Goal: Information Seeking & Learning: Check status

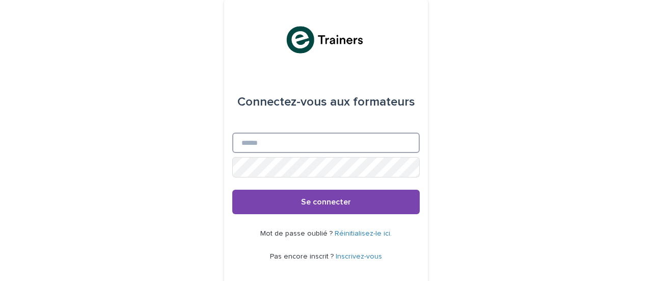
drag, startPoint x: 260, startPoint y: 145, endPoint x: 279, endPoint y: 138, distance: 20.2
click at [279, 138] on input "E-mail" at bounding box center [325, 142] width 187 height 20
type input "**********"
click at [232, 190] on button "Se connecter" at bounding box center [325, 202] width 187 height 24
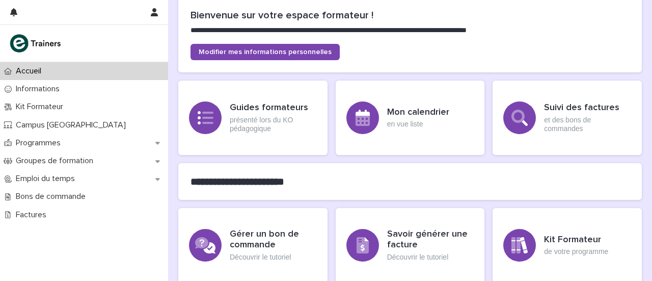
scroll to position [116, 0]
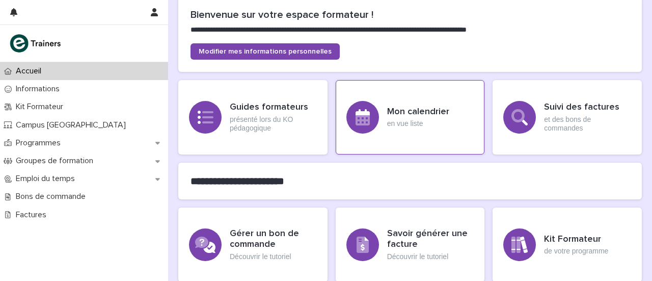
click at [425, 98] on div "Mon calendrier en vue liste" at bounding box center [410, 117] width 149 height 74
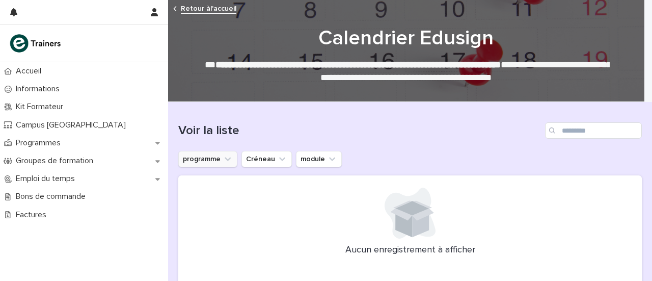
click at [220, 159] on button "programme" at bounding box center [207, 159] width 59 height 16
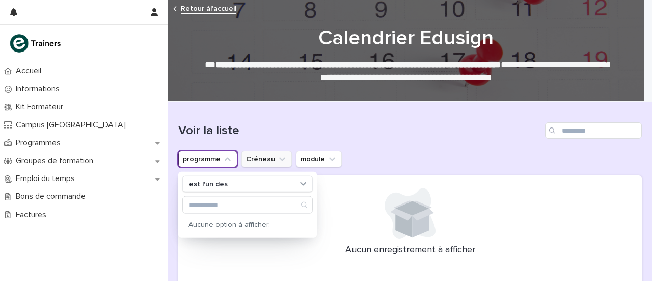
click at [256, 165] on button "Créneau" at bounding box center [266, 159] width 50 height 16
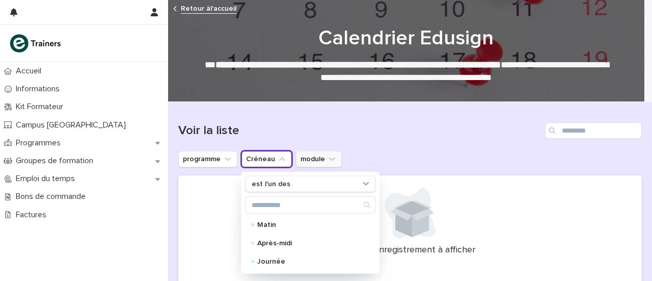
click at [322, 160] on button "module" at bounding box center [319, 159] width 46 height 16
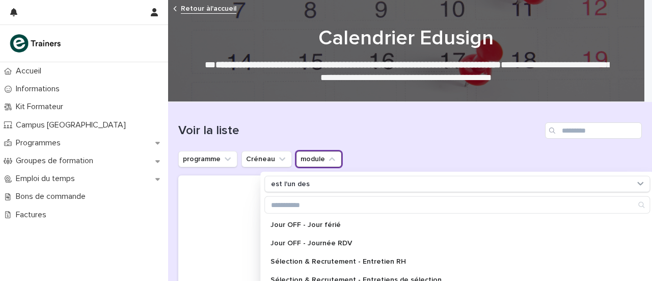
click at [38, 61] on div at bounding box center [84, 43] width 168 height 37
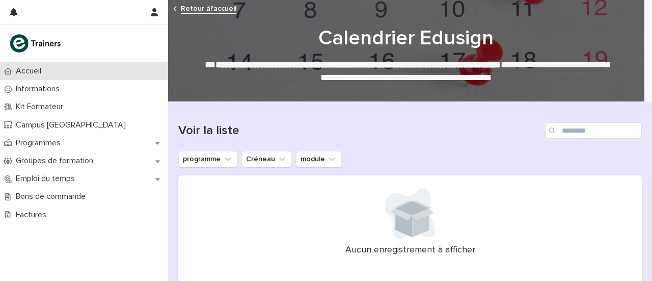
click at [34, 68] on font "Accueil" at bounding box center [28, 71] width 25 height 8
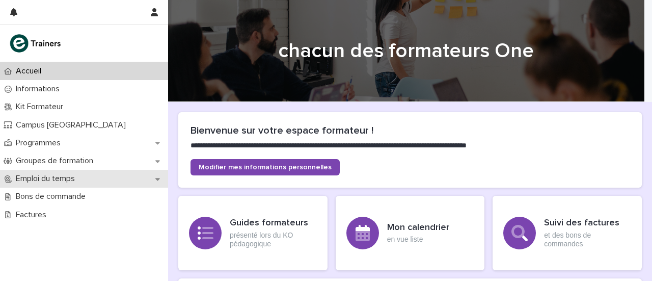
click at [18, 184] on div "Emploi du temps" at bounding box center [84, 179] width 168 height 18
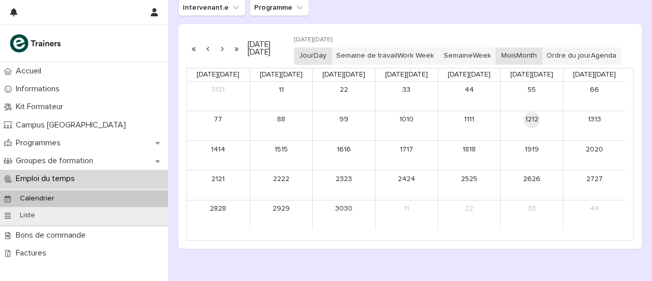
scroll to position [152, 0]
click at [68, 199] on div "Calendrier" at bounding box center [84, 198] width 168 height 17
click at [224, 53] on button "button" at bounding box center [222, 47] width 14 height 16
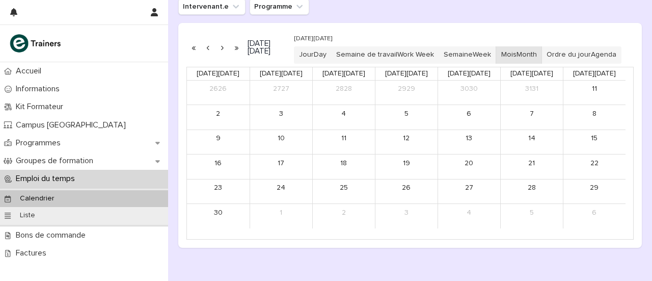
click at [224, 53] on button "button" at bounding box center [222, 47] width 14 height 16
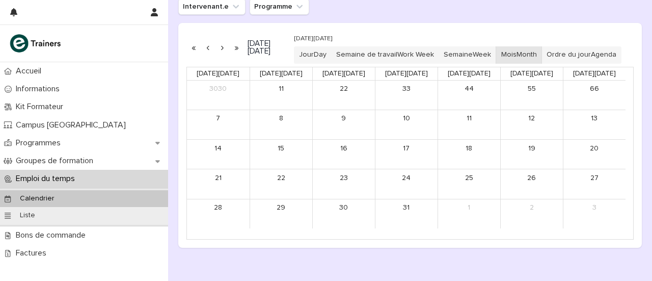
click at [224, 53] on button "button" at bounding box center [222, 47] width 14 height 16
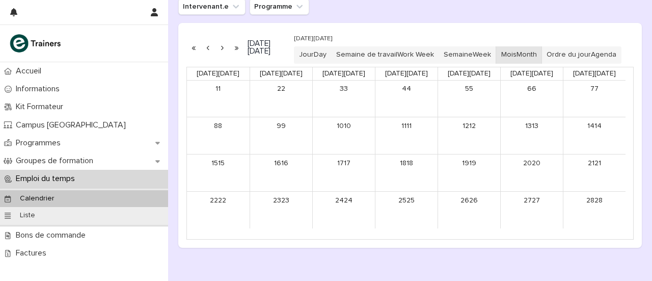
click at [224, 53] on button "button" at bounding box center [222, 47] width 14 height 16
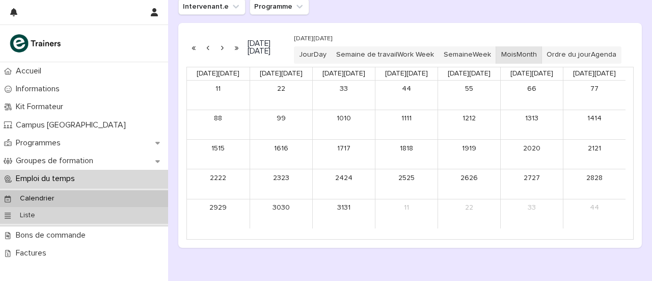
click at [77, 209] on div "Liste" at bounding box center [84, 215] width 168 height 17
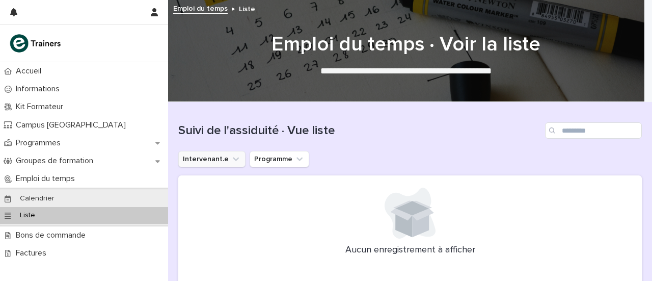
click at [200, 161] on button "Intervenant.e" at bounding box center [211, 159] width 67 height 16
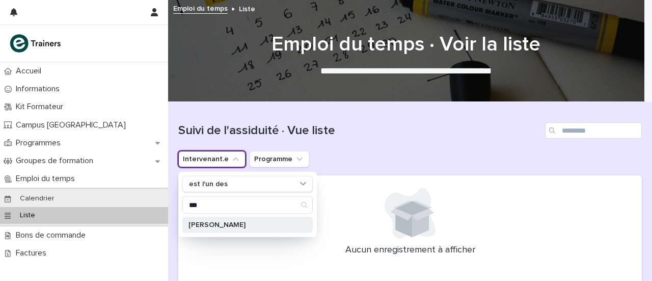
type input "***"
click at [210, 221] on font "[PERSON_NAME]" at bounding box center [216, 224] width 57 height 7
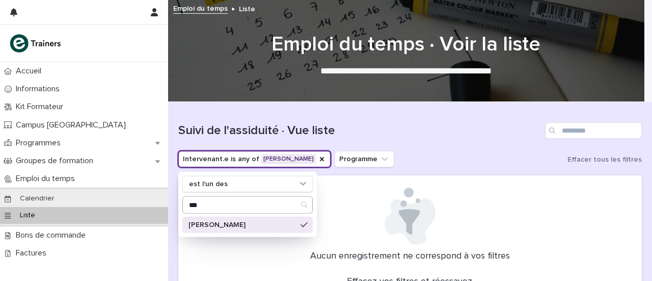
scroll to position [133, 0]
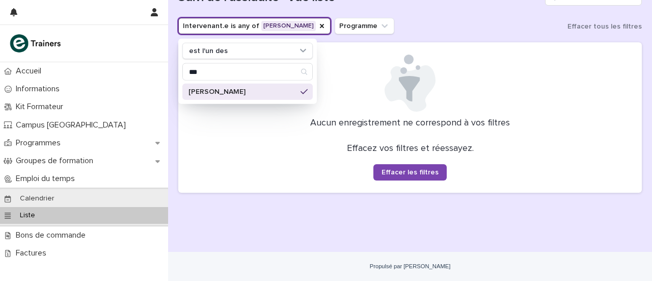
click at [303, 140] on div "Aucun enregistrement ne correspond à vos filtres Effacez vos filtres et réessay…" at bounding box center [410, 117] width 464 height 150
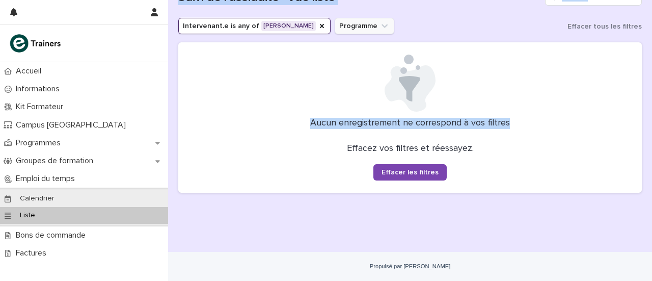
click at [379, 21] on div "Suivi de l'assiduité · Vue liste Intervenant.e is any of Edwiges MARIE-ANGE Pro…" at bounding box center [410, 85] width 464 height 232
click at [394, 34] on button "Programme" at bounding box center [365, 26] width 60 height 16
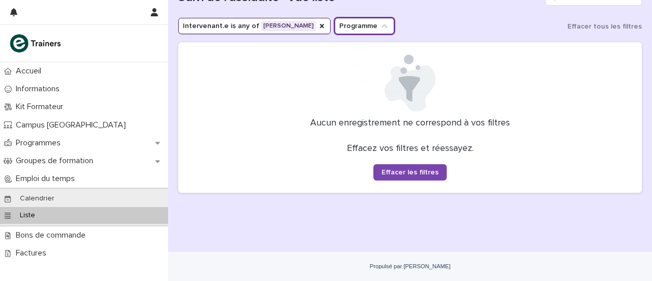
click at [394, 34] on button "Programme" at bounding box center [365, 26] width 60 height 16
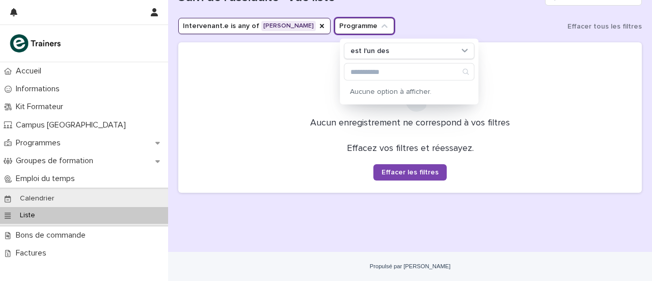
click at [394, 34] on button "Programme" at bounding box center [365, 26] width 60 height 16
drag, startPoint x: 394, startPoint y: 34, endPoint x: 433, endPoint y: 11, distance: 45.0
click at [433, 11] on div "Suivi de l'assiduité · Vue liste Intervenant.e is any of Edwiges MARIE-ANGE Pro…" at bounding box center [410, 85] width 464 height 232
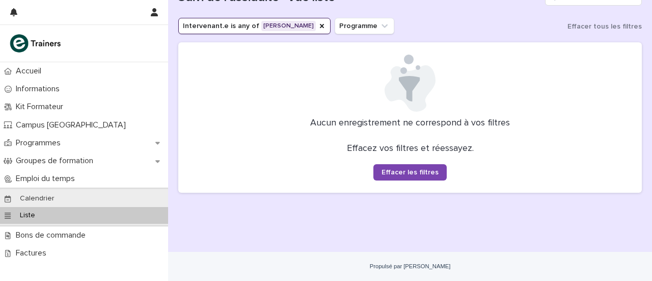
drag, startPoint x: 433, startPoint y: 11, endPoint x: 396, endPoint y: 18, distance: 37.5
click at [396, 18] on div "Suivi de l'assiduité · Vue liste Intervenant.e is any of Edwiges MARIE-ANGE Pro…" at bounding box center [410, 85] width 464 height 232
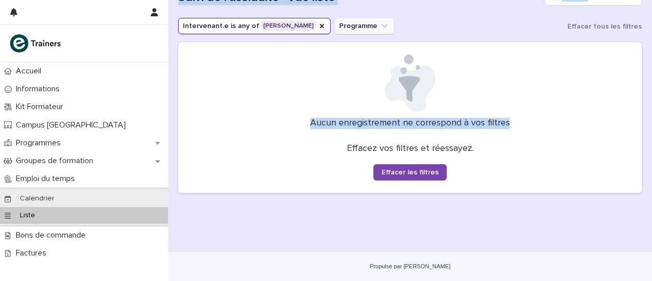
click at [387, 28] on icon "Programme" at bounding box center [385, 26] width 10 height 10
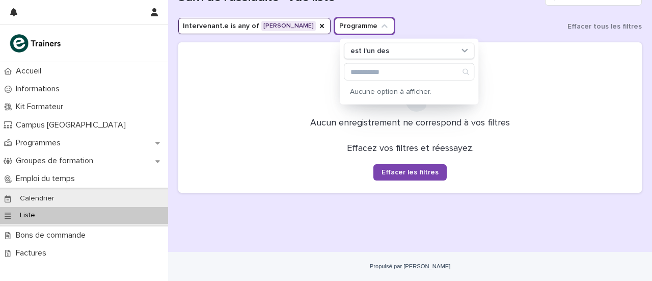
click at [387, 28] on icon "Programme" at bounding box center [385, 26] width 10 height 10
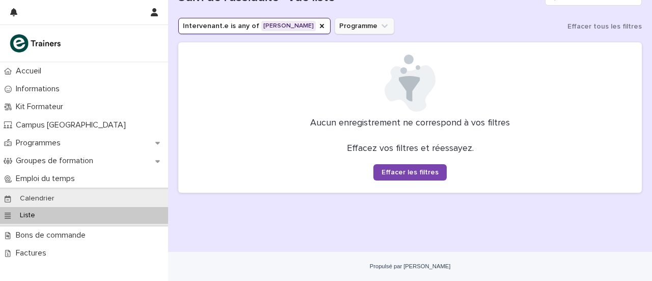
click at [360, 21] on button "Programme" at bounding box center [365, 26] width 60 height 16
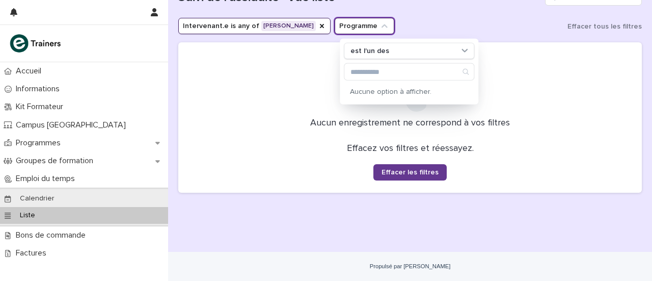
click at [373, 165] on button "Effacer les filtres" at bounding box center [409, 172] width 73 height 16
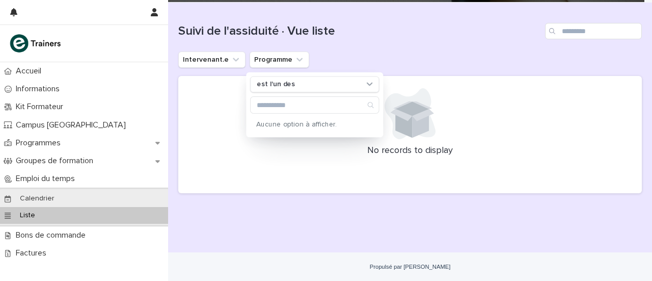
scroll to position [100, 0]
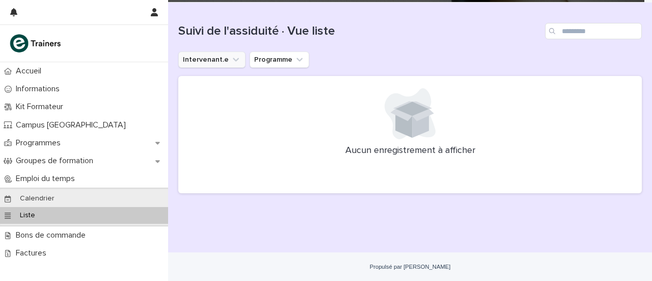
click at [215, 64] on button "Intervenant.e" at bounding box center [211, 59] width 67 height 16
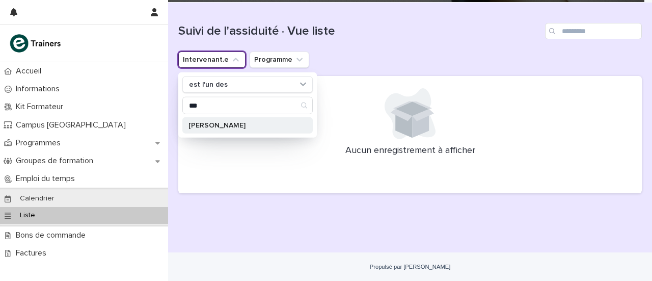
type input "***"
click at [219, 128] on div "[PERSON_NAME]" at bounding box center [247, 125] width 130 height 16
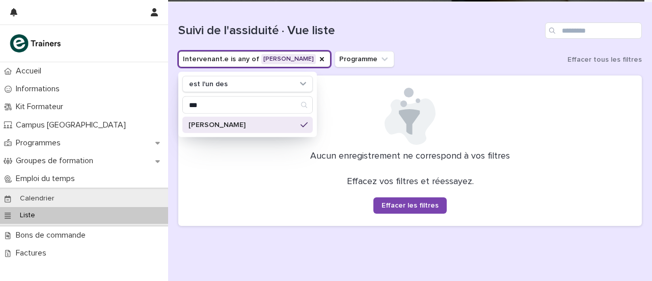
click at [278, 121] on p "[PERSON_NAME]" at bounding box center [242, 124] width 108 height 7
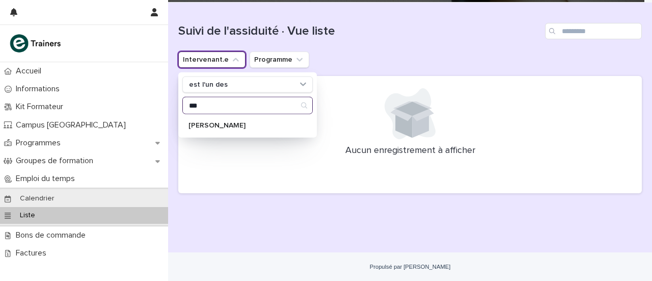
click at [279, 112] on input "***" at bounding box center [247, 105] width 129 height 16
click at [253, 105] on input "***" at bounding box center [247, 105] width 129 height 16
click at [227, 118] on div "[PERSON_NAME]" at bounding box center [247, 125] width 130 height 16
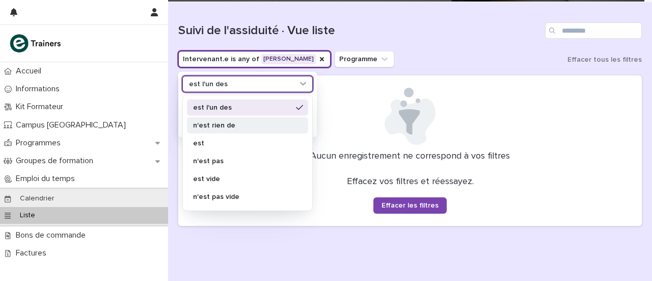
drag, startPoint x: 244, startPoint y: 91, endPoint x: 234, endPoint y: 125, distance: 34.9
click at [234, 92] on div "L'option est l'une des 6 sélectionnées. 6 résultats disponibles. Utilisez les f…" at bounding box center [247, 84] width 130 height 16
click at [238, 110] on div "est l'un des" at bounding box center [247, 107] width 121 height 16
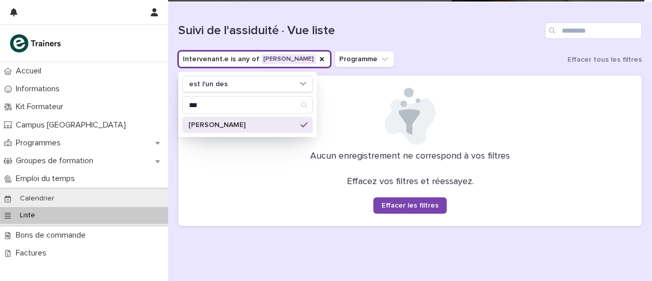
click at [231, 134] on div "est l'un des *** Edwiges MARIE-ANGE" at bounding box center [247, 104] width 139 height 65
drag, startPoint x: 327, startPoint y: 37, endPoint x: 317, endPoint y: 51, distance: 17.5
click at [317, 51] on div "Suivi de l'assiduité · Vue liste Intervenant.e is any of Edwiges MARIE-ANGE est…" at bounding box center [410, 118] width 464 height 232
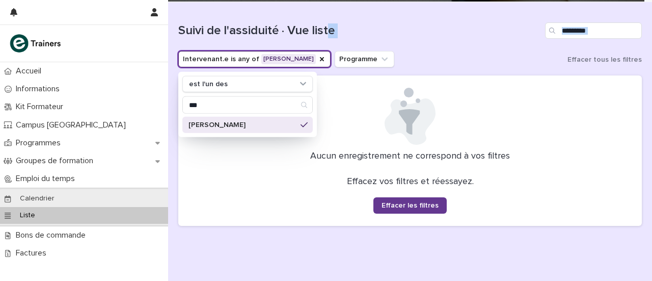
click at [407, 202] on font "Effacer les filtres" at bounding box center [410, 205] width 57 height 7
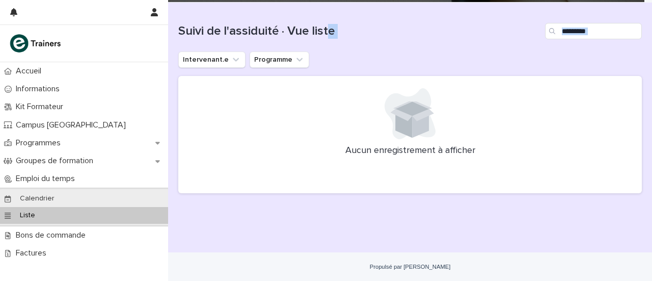
click at [263, 112] on div at bounding box center [410, 113] width 439 height 51
drag, startPoint x: 177, startPoint y: 59, endPoint x: 274, endPoint y: 3, distance: 111.8
click at [274, 3] on div "**********" at bounding box center [410, 91] width 484 height 380
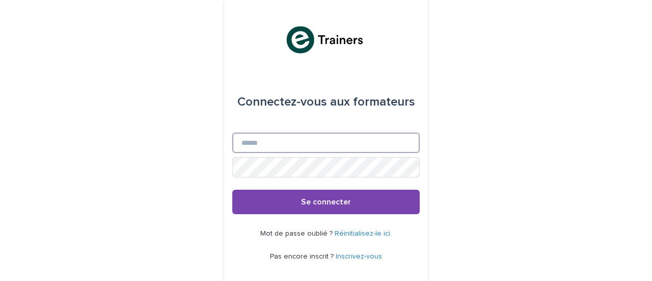
click at [308, 136] on input "E-mail" at bounding box center [325, 142] width 187 height 20
type input "**********"
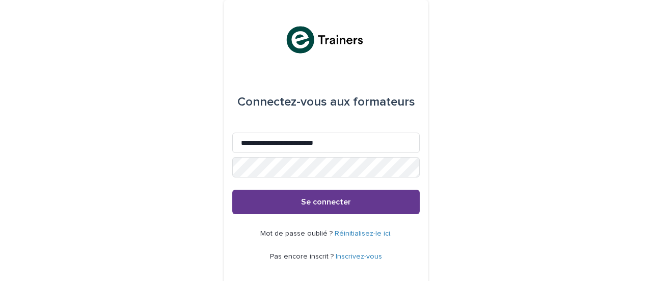
click at [314, 212] on button "Se connecter" at bounding box center [325, 202] width 187 height 24
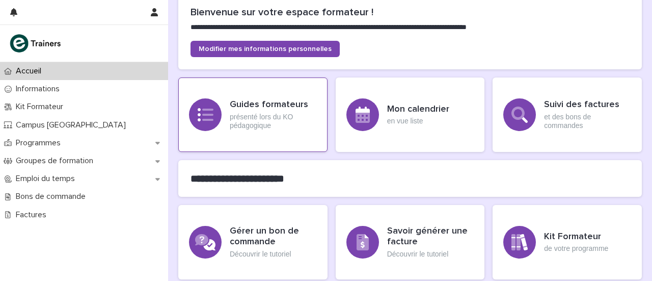
scroll to position [117, 0]
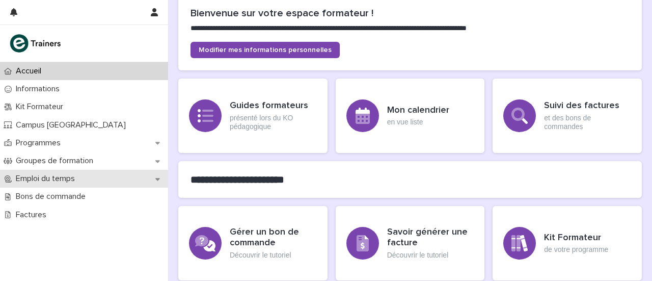
click at [66, 181] on font "Emploi du temps" at bounding box center [45, 178] width 59 height 8
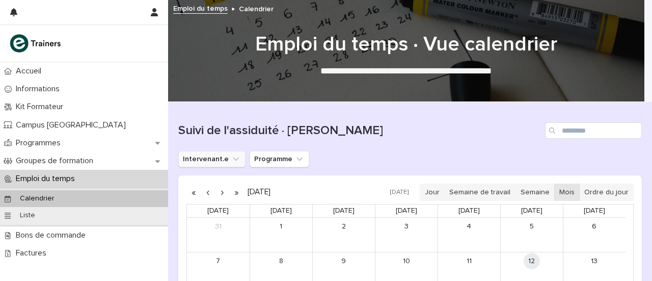
click at [200, 164] on button "Intervenant.e" at bounding box center [211, 159] width 67 height 16
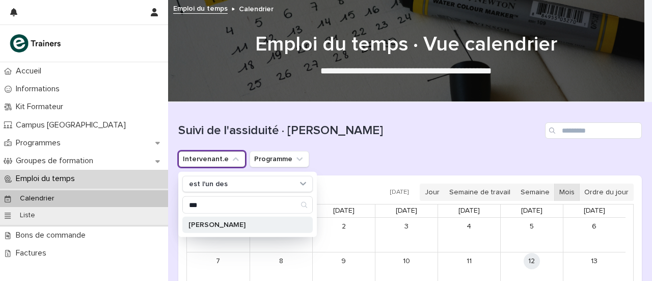
type input "***"
click at [220, 226] on font "[PERSON_NAME]" at bounding box center [216, 224] width 57 height 7
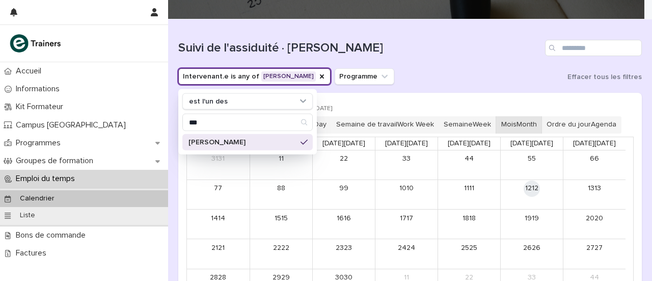
scroll to position [120, 0]
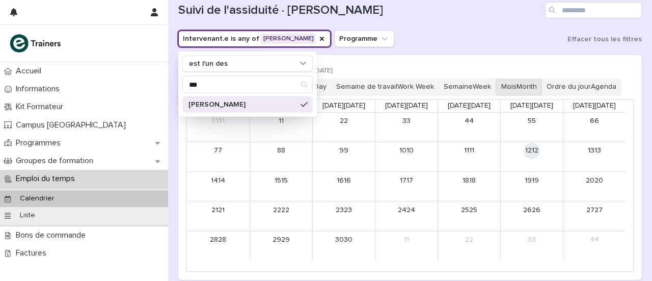
click at [274, 103] on p "[PERSON_NAME]" at bounding box center [242, 104] width 108 height 7
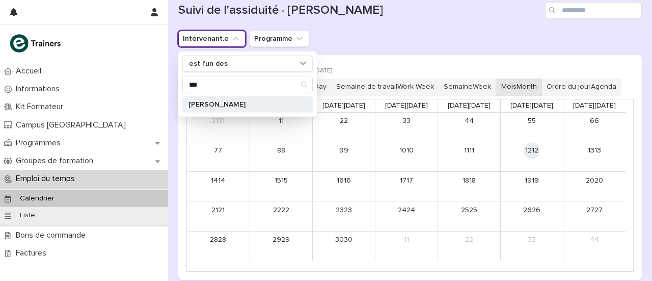
click at [274, 103] on p "[PERSON_NAME]" at bounding box center [242, 104] width 108 height 7
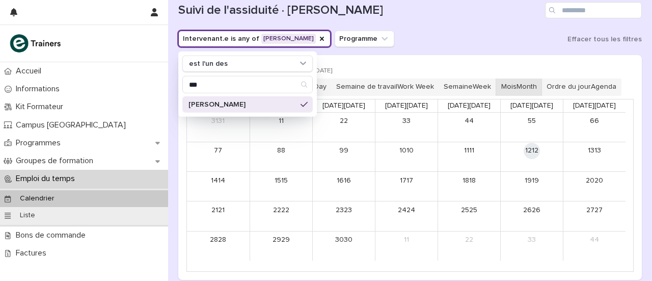
click at [293, 38] on button "Intervenant.e is any of [PERSON_NAME]" at bounding box center [254, 39] width 152 height 16
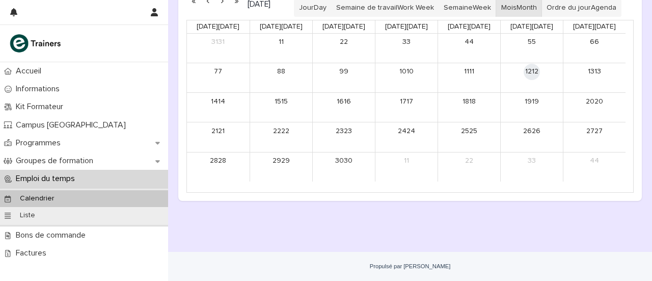
scroll to position [95, 0]
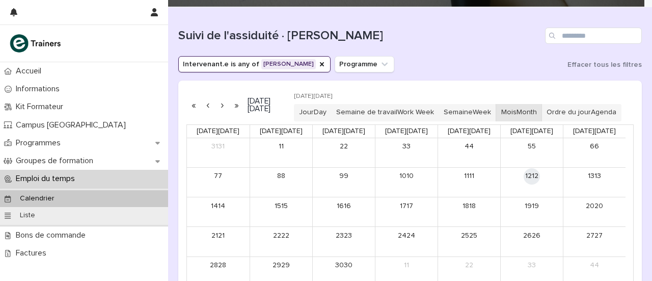
click at [49, 203] on div "Calendrier" at bounding box center [84, 198] width 168 height 17
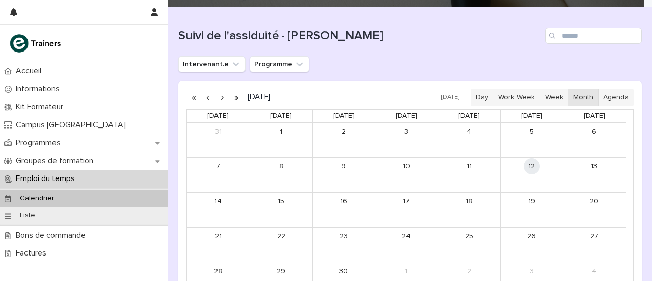
scroll to position [96, 0]
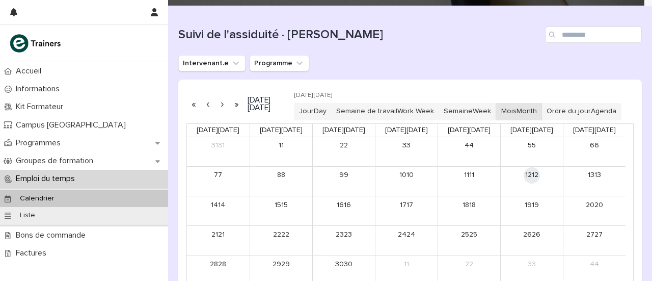
click at [45, 181] on font "Emploi du temps" at bounding box center [45, 178] width 59 height 8
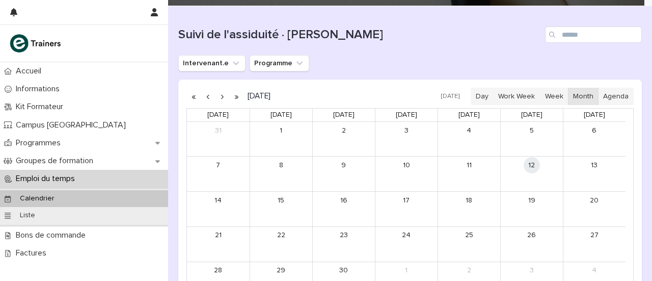
scroll to position [96, 0]
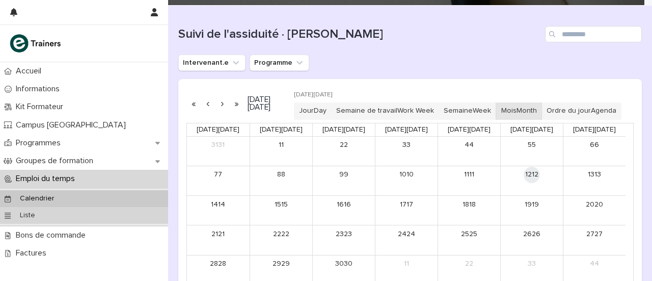
click at [40, 217] on p "Liste" at bounding box center [28, 215] width 32 height 9
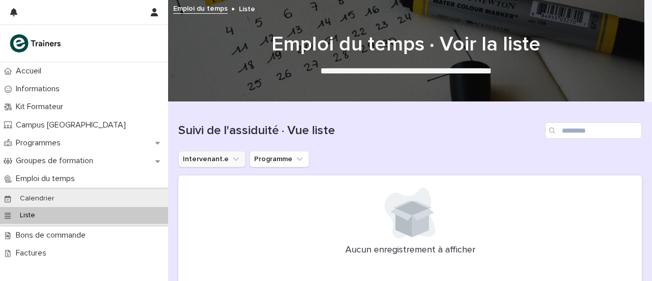
click at [231, 163] on icon "Intervenant.e" at bounding box center [236, 159] width 10 height 10
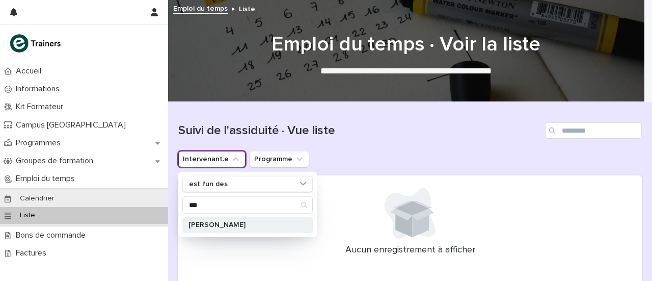
type input "***"
click at [215, 227] on div "[PERSON_NAME]" at bounding box center [247, 225] width 130 height 16
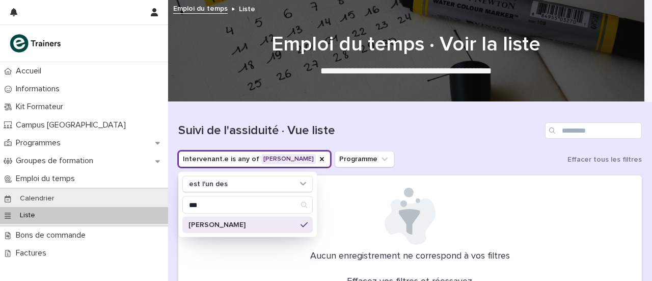
click at [289, 227] on p "[PERSON_NAME]" at bounding box center [242, 224] width 108 height 7
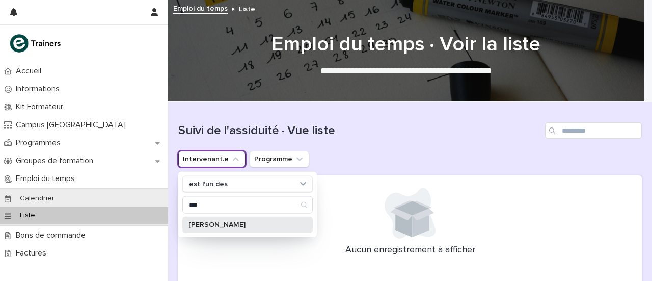
click at [246, 225] on font "[PERSON_NAME]" at bounding box center [216, 224] width 57 height 7
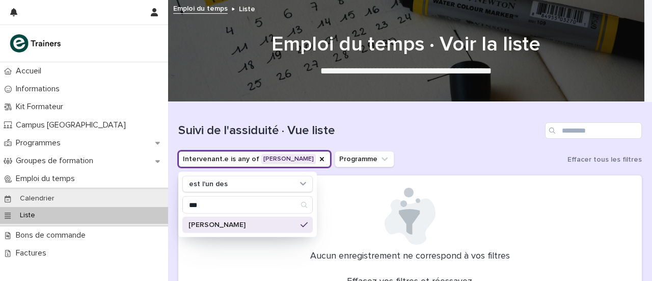
click at [259, 160] on button "Intervenant.e is any of [PERSON_NAME]" at bounding box center [254, 159] width 152 height 16
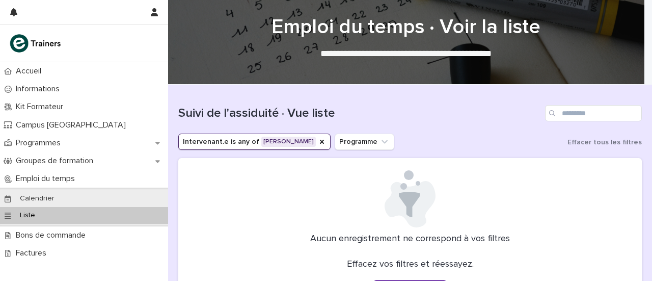
scroll to position [17, 0]
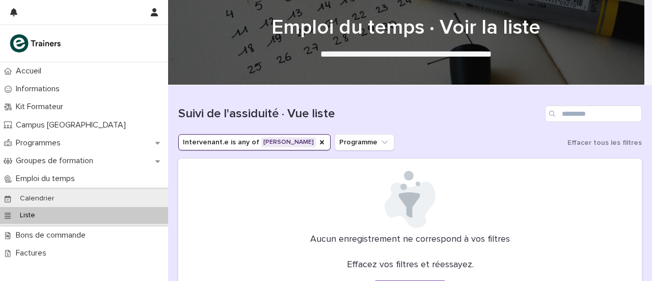
click at [302, 139] on button "Intervenant.e is any of [PERSON_NAME]" at bounding box center [254, 142] width 152 height 16
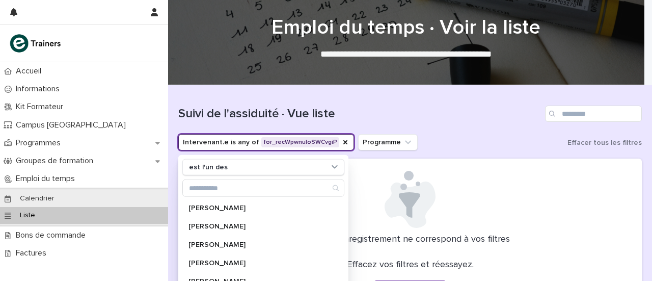
click at [214, 196] on div "[PERSON_NAME] [PERSON_NAME] [PERSON_NAME] [PERSON_NAME] [PERSON_NAME] [PERSON_N…" at bounding box center [263, 244] width 162 height 130
click at [214, 183] on input "Recherche" at bounding box center [263, 188] width 161 height 16
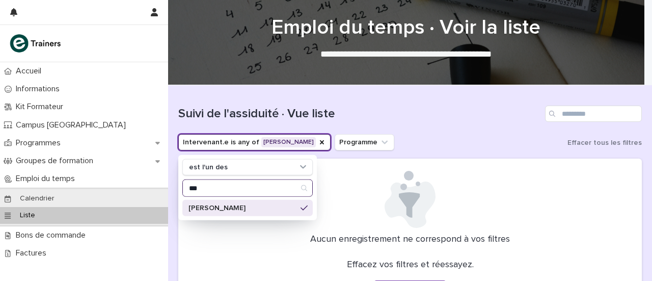
type input "***"
click at [220, 211] on div "[PERSON_NAME]" at bounding box center [247, 208] width 130 height 16
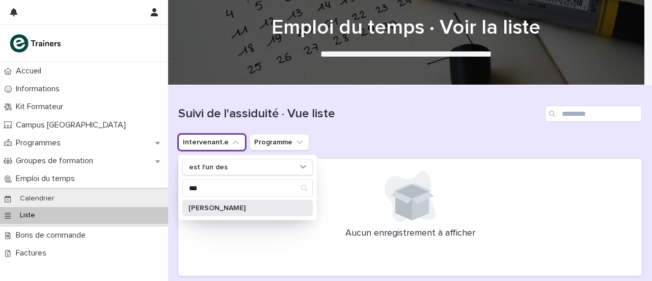
click at [221, 207] on font "[PERSON_NAME]" at bounding box center [216, 207] width 57 height 7
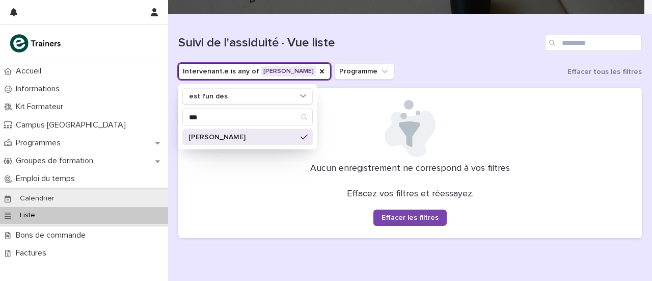
scroll to position [86, 0]
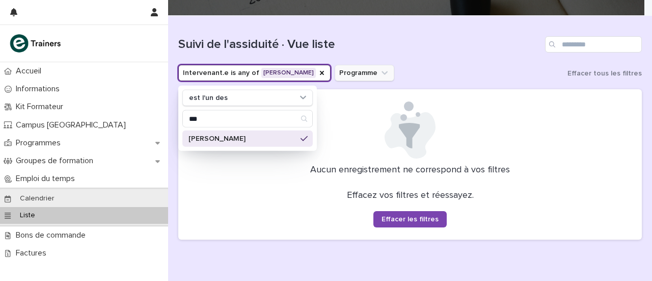
click at [376, 66] on button "Programme" at bounding box center [365, 73] width 60 height 16
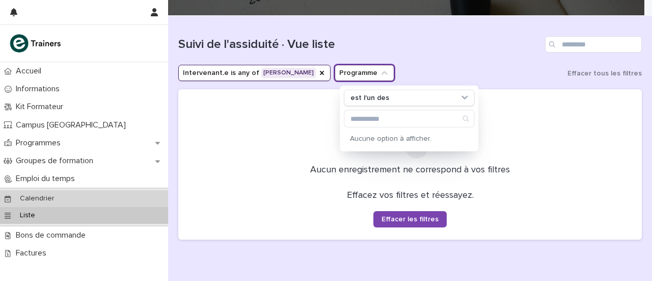
click at [61, 200] on div "Calendrier" at bounding box center [84, 198] width 168 height 17
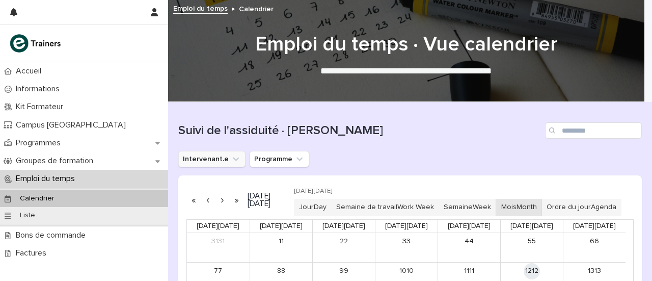
click at [212, 164] on button "Intervenant.e" at bounding box center [211, 159] width 67 height 16
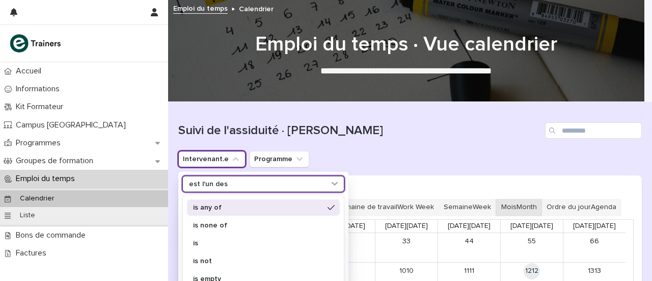
click at [336, 185] on icon at bounding box center [335, 183] width 10 height 10
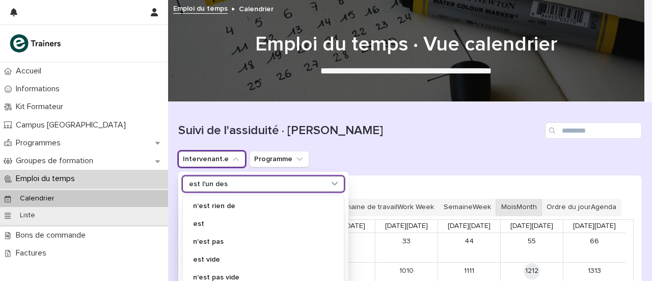
scroll to position [19, 0]
click at [198, 190] on div "est l'un des" at bounding box center [263, 184] width 162 height 16
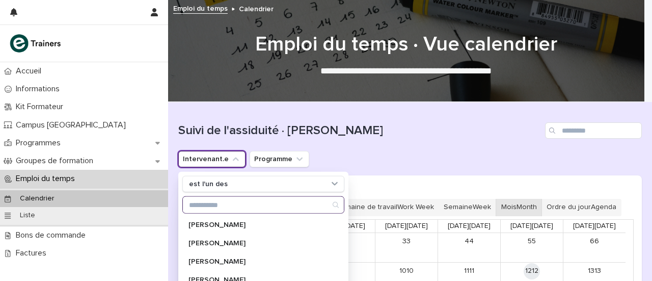
click at [197, 203] on input "Recherche" at bounding box center [263, 205] width 161 height 16
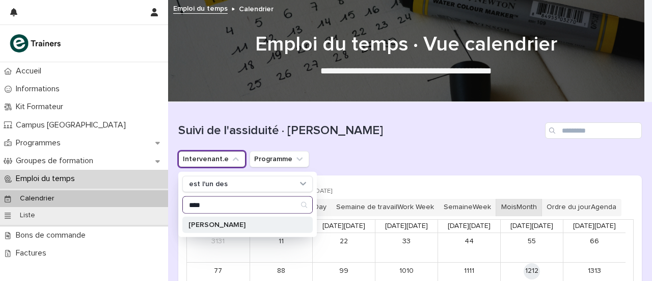
type input "****"
click at [203, 222] on font "[PERSON_NAME]" at bounding box center [216, 224] width 57 height 7
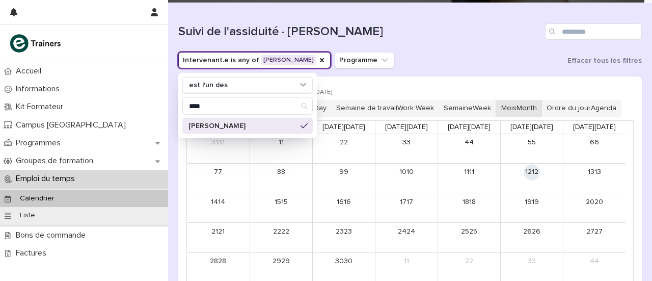
scroll to position [99, 0]
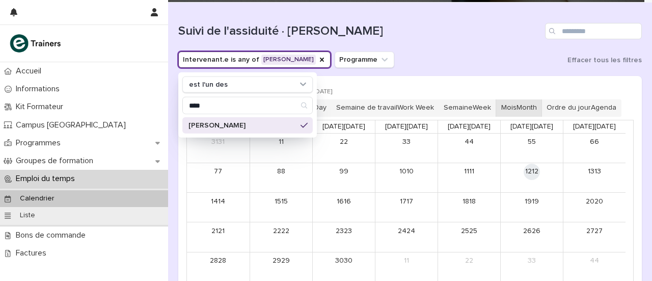
click at [278, 126] on p "[PERSON_NAME]" at bounding box center [242, 125] width 108 height 7
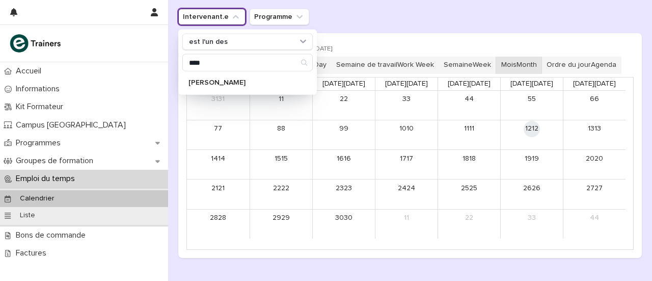
scroll to position [142, 0]
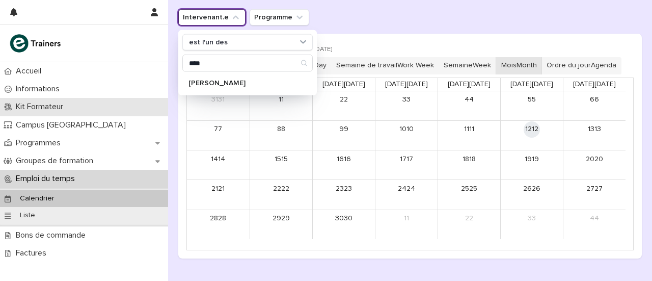
click at [50, 112] on div "Kit Formateur" at bounding box center [84, 107] width 168 height 18
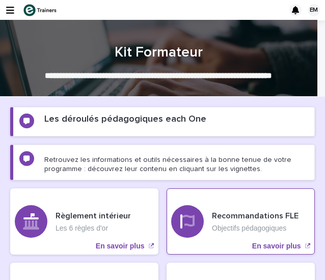
click at [167, 195] on div "Recommandations FLE Objectifs pédagogiques En savoir plus" at bounding box center [241, 221] width 148 height 66
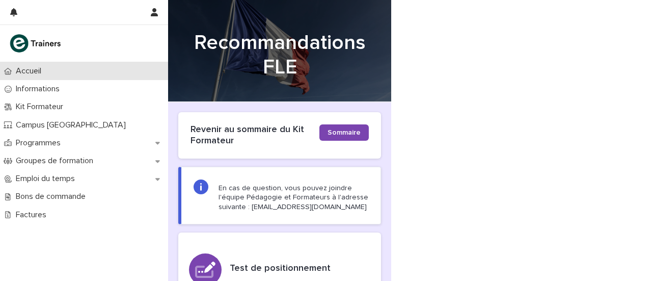
click at [47, 74] on p "Accueil" at bounding box center [31, 71] width 38 height 10
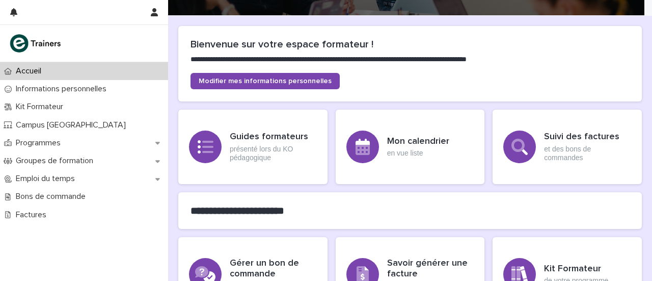
scroll to position [53, 0]
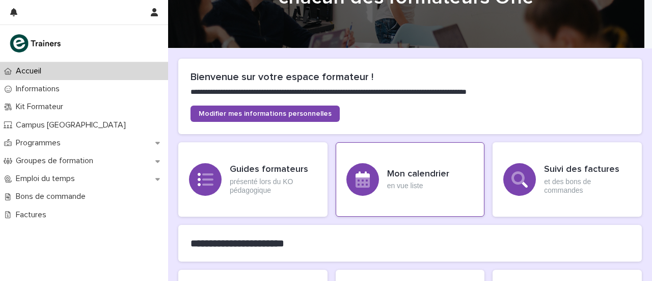
click at [401, 182] on font "en vue liste" at bounding box center [405, 185] width 36 height 8
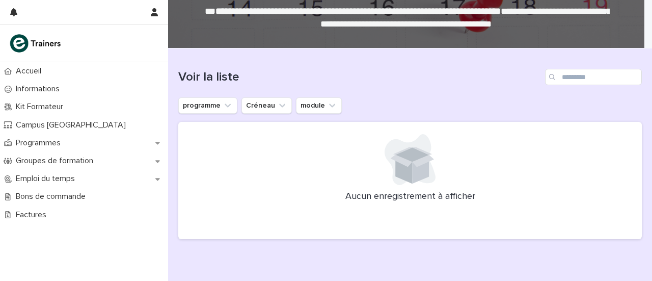
scroll to position [54, 0]
click at [221, 105] on button "programme" at bounding box center [207, 105] width 59 height 16
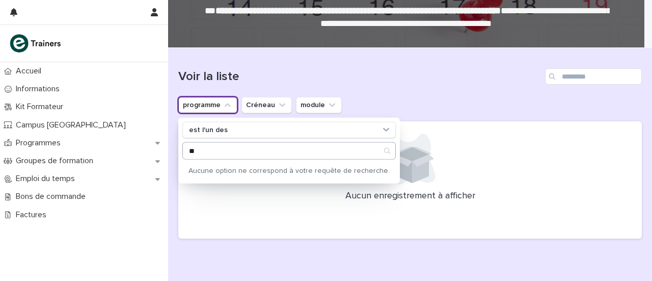
type input "*"
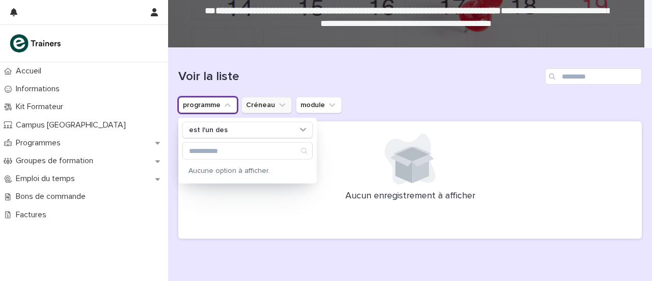
click at [253, 109] on button "Créneau" at bounding box center [266, 105] width 50 height 16
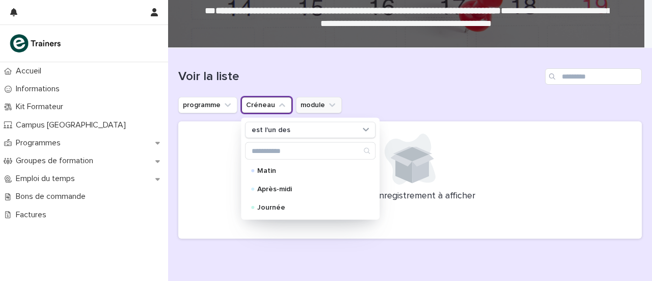
click at [305, 101] on button "module" at bounding box center [319, 105] width 46 height 16
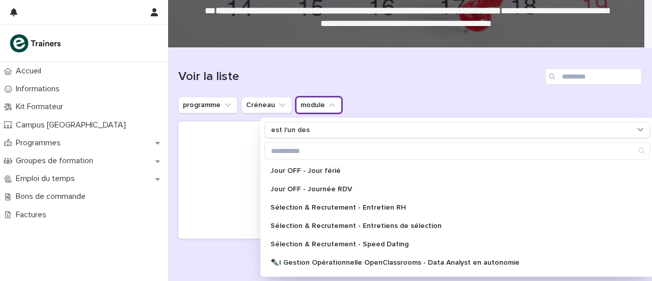
click at [207, 178] on div at bounding box center [410, 158] width 439 height 51
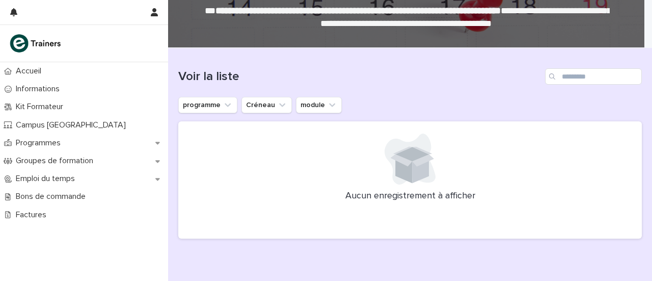
scroll to position [100, 0]
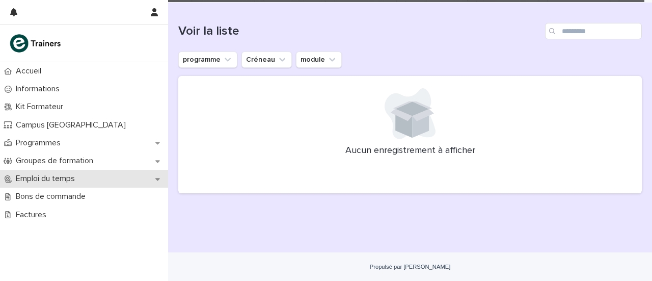
click at [31, 173] on div "Emploi du temps" at bounding box center [84, 179] width 168 height 18
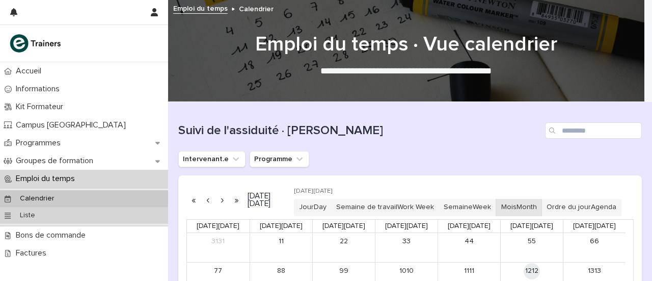
click at [16, 215] on p "Liste" at bounding box center [28, 215] width 32 height 9
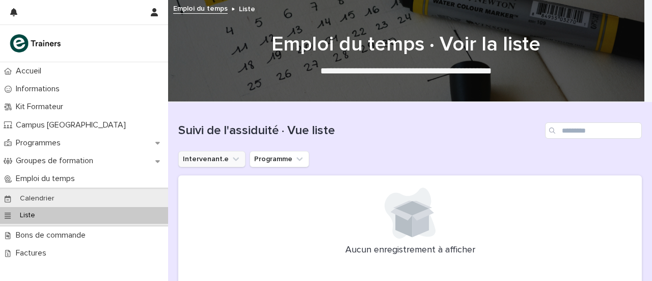
click at [199, 164] on button "Intervenant.e" at bounding box center [211, 159] width 67 height 16
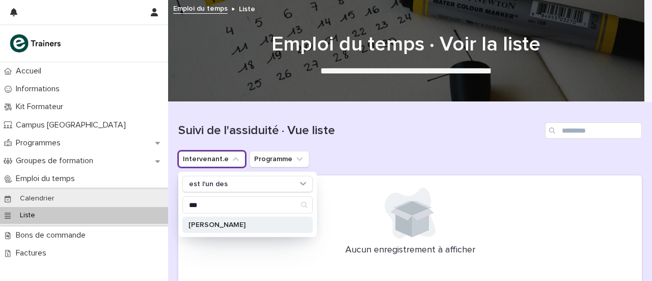
type input "***"
click at [233, 222] on font "[PERSON_NAME]" at bounding box center [216, 224] width 57 height 7
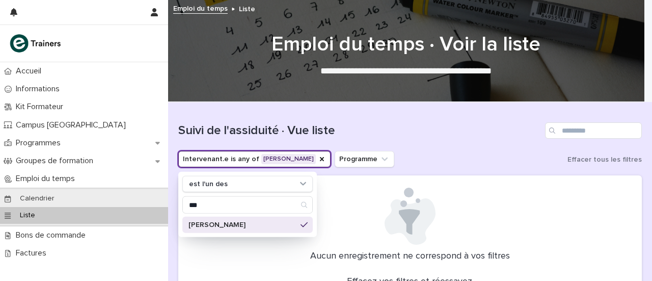
click at [233, 222] on font "[PERSON_NAME]" at bounding box center [216, 224] width 57 height 7
click at [67, 195] on div "Calendrier" at bounding box center [84, 198] width 168 height 17
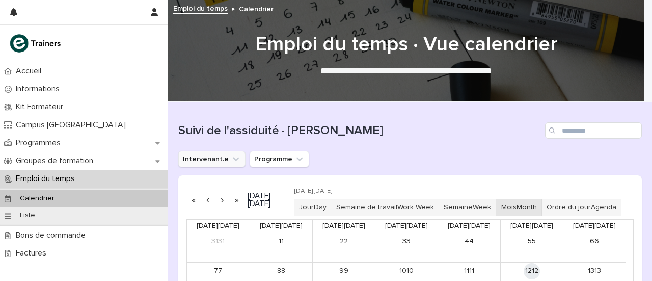
click at [219, 155] on button "Intervenant.e" at bounding box center [211, 159] width 67 height 16
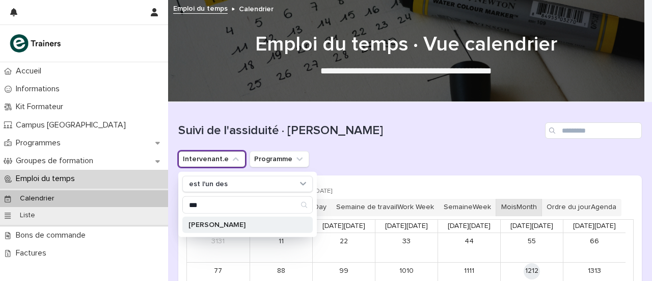
type input "***"
click at [225, 221] on font "[PERSON_NAME]" at bounding box center [216, 224] width 57 height 7
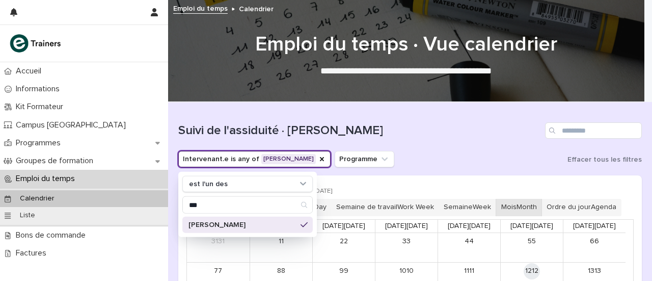
click at [451, 143] on div "Suivi de l'assiduité · [PERSON_NAME]" at bounding box center [410, 126] width 464 height 49
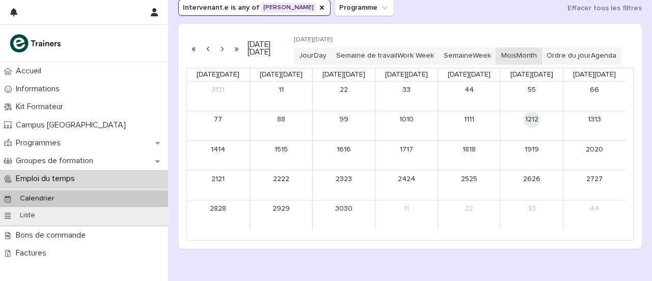
scroll to position [121, 0]
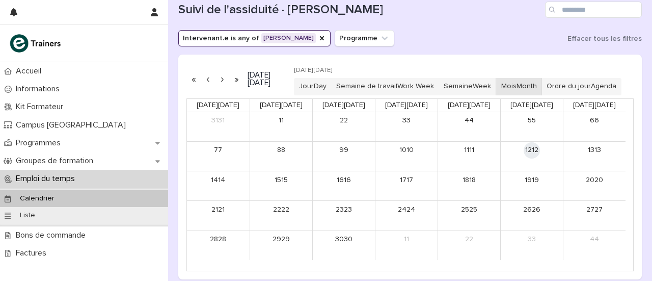
click at [220, 87] on button "button" at bounding box center [222, 79] width 14 height 16
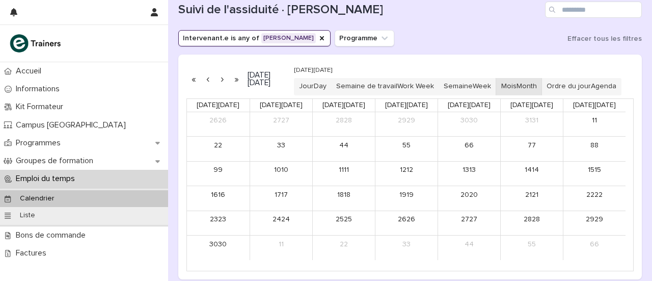
click at [220, 87] on button "button" at bounding box center [222, 79] width 14 height 16
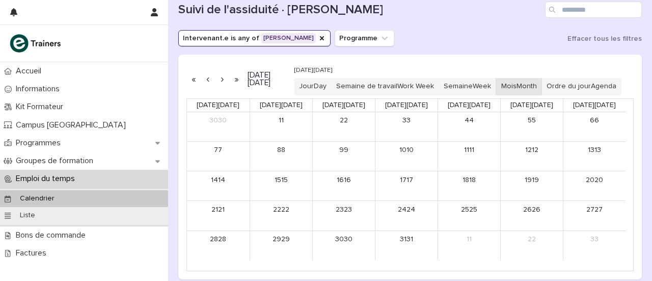
click at [236, 86] on button "button" at bounding box center [236, 79] width 14 height 16
click at [221, 86] on button "button" at bounding box center [222, 79] width 14 height 16
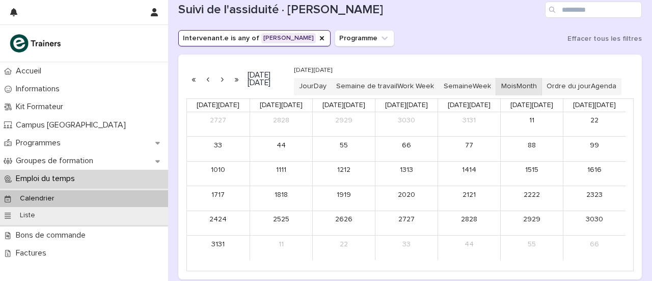
click at [221, 86] on button "button" at bounding box center [222, 79] width 14 height 16
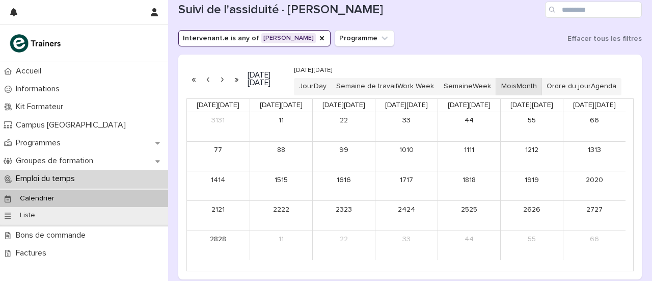
click at [206, 85] on button "button" at bounding box center [208, 79] width 14 height 16
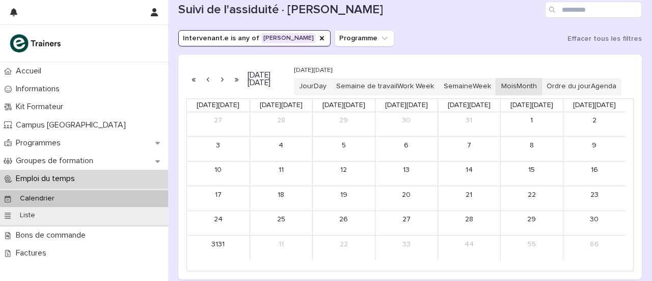
click at [206, 85] on button "button" at bounding box center [208, 79] width 14 height 16
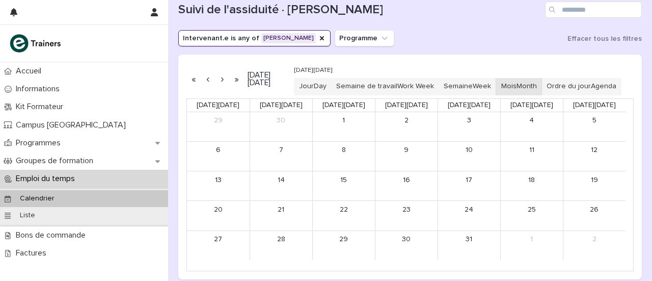
click at [206, 85] on button "button" at bounding box center [208, 79] width 14 height 16
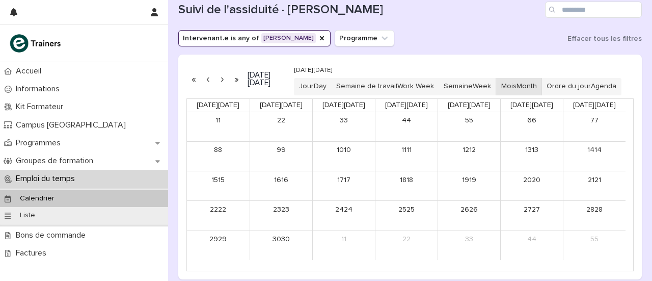
click at [206, 85] on button "button" at bounding box center [208, 79] width 14 height 16
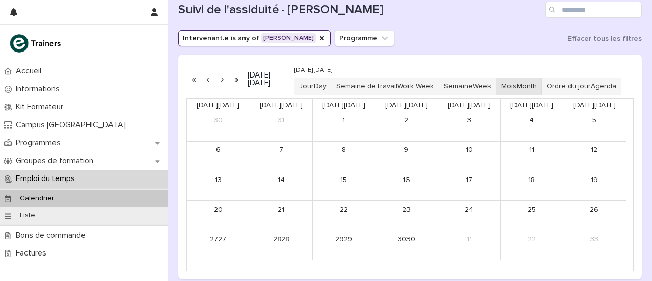
click at [271, 79] on font "[DATE]" at bounding box center [259, 75] width 23 height 8
click at [272, 87] on h2 "[DATE] [DATE]" at bounding box center [266, 79] width 45 height 16
click at [223, 84] on button "button" at bounding box center [222, 79] width 14 height 16
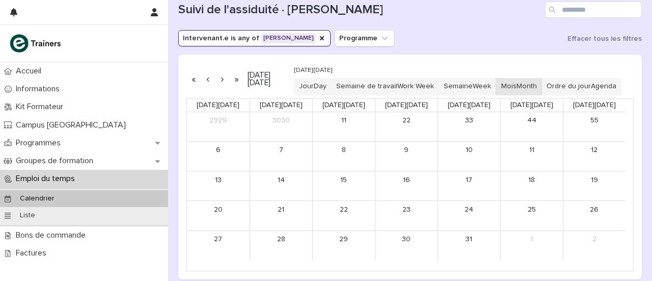
click at [223, 84] on button "button" at bounding box center [222, 79] width 14 height 16
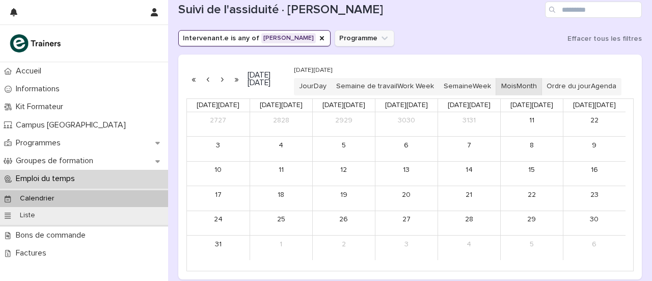
click at [352, 37] on button "Programme" at bounding box center [365, 38] width 60 height 16
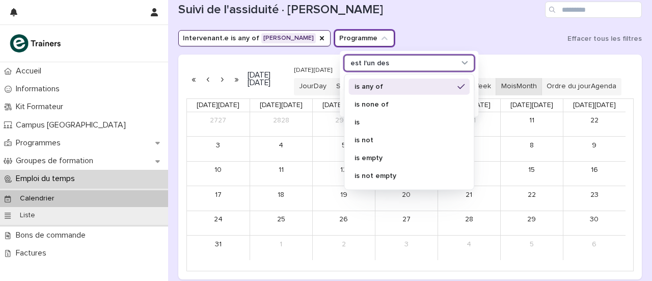
click at [357, 61] on font "est l'un des" at bounding box center [369, 62] width 39 height 7
click at [266, 153] on div "4" at bounding box center [281, 145] width 62 height 17
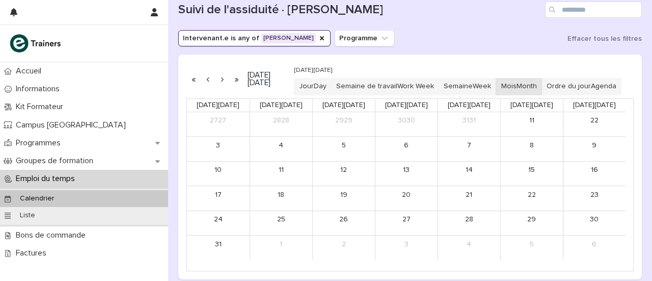
click at [284, 153] on link "4" at bounding box center [281, 145] width 16 height 16
click at [205, 86] on button "button" at bounding box center [208, 79] width 14 height 16
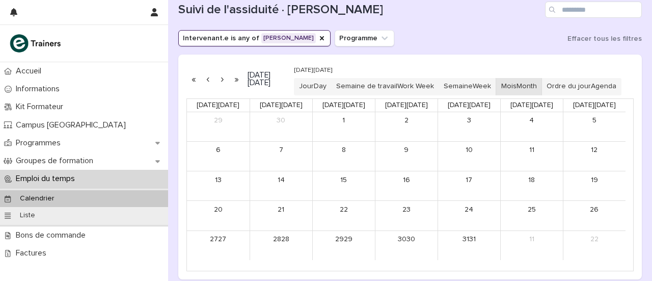
click at [347, 171] on div "8" at bounding box center [344, 156] width 62 height 29
click at [339, 158] on link "8" at bounding box center [344, 150] width 16 height 16
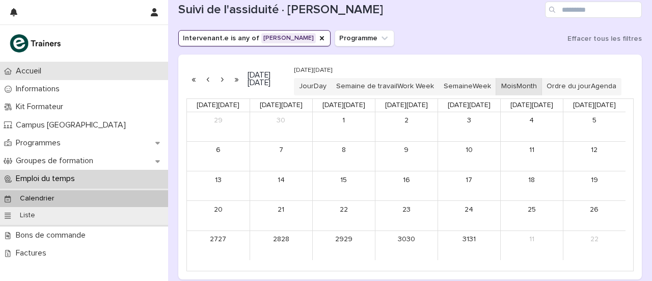
click at [34, 70] on font "Accueil" at bounding box center [28, 71] width 25 height 8
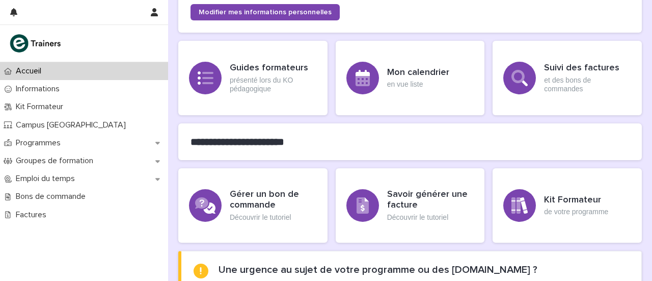
scroll to position [156, 0]
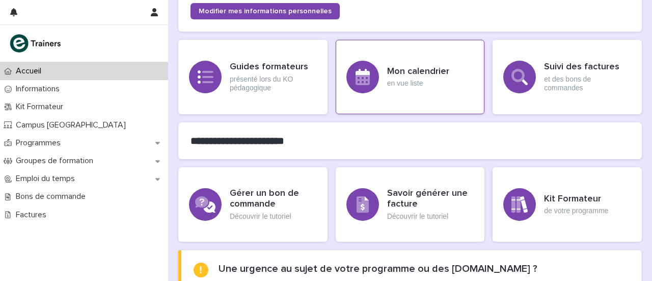
click at [369, 82] on div at bounding box center [362, 77] width 33 height 33
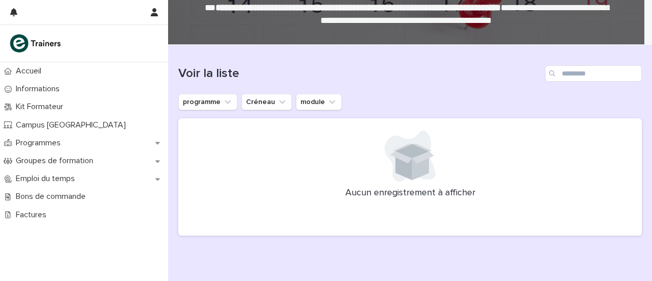
scroll to position [62, 0]
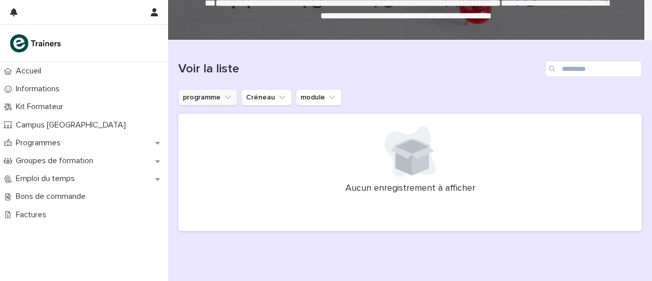
click at [205, 104] on button "programme" at bounding box center [207, 97] width 59 height 16
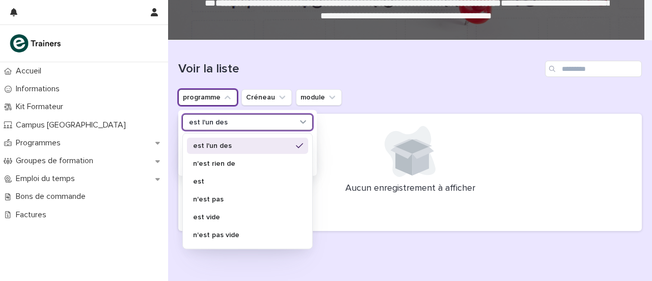
click at [238, 117] on div "est l'un des" at bounding box center [241, 122] width 113 height 11
click at [335, 142] on div at bounding box center [410, 151] width 439 height 51
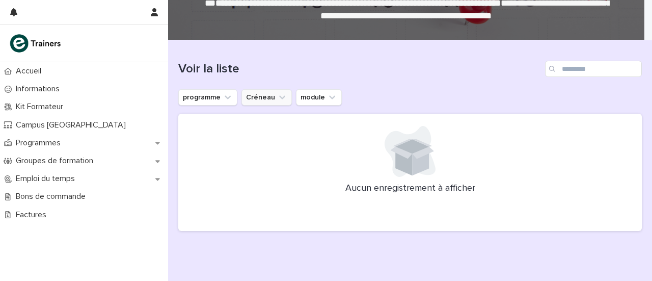
click at [255, 99] on button "Créneau" at bounding box center [266, 97] width 50 height 16
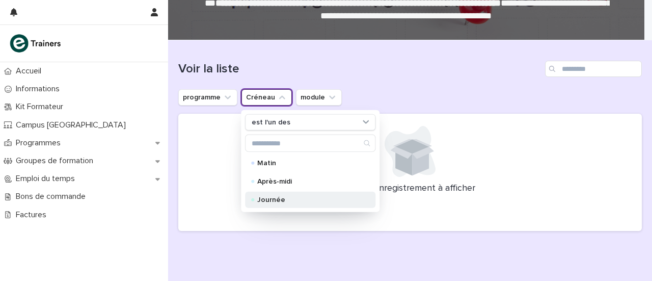
click at [267, 198] on font "Journée" at bounding box center [271, 199] width 28 height 7
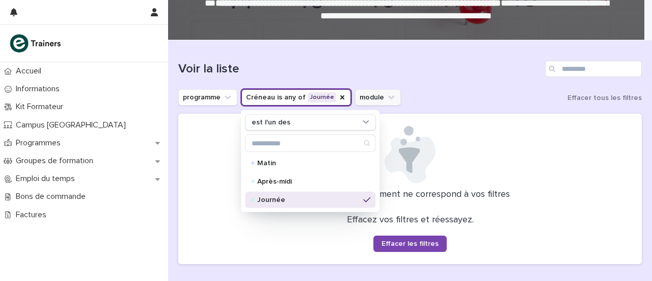
click at [364, 102] on button "module" at bounding box center [378, 97] width 46 height 16
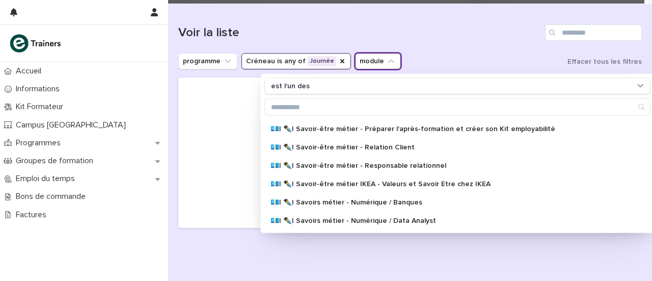
scroll to position [98, 0]
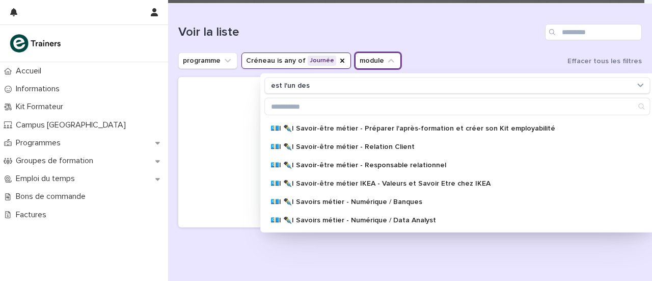
click at [215, 199] on div "Effacez vos filtres et réessayez. Effacer les filtres" at bounding box center [410, 197] width 439 height 38
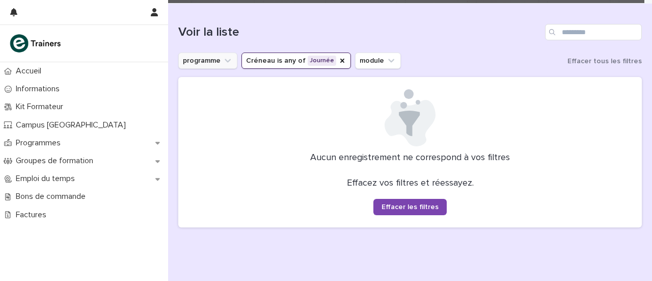
click at [212, 68] on button "programme" at bounding box center [207, 60] width 59 height 16
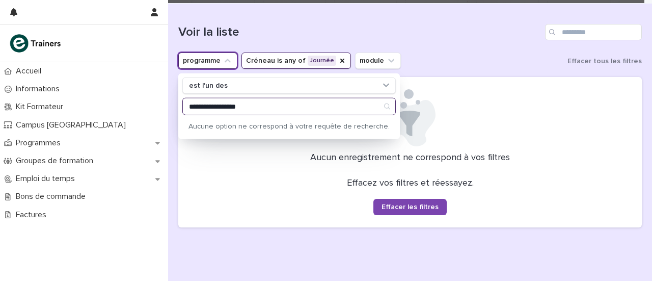
type input "**********"
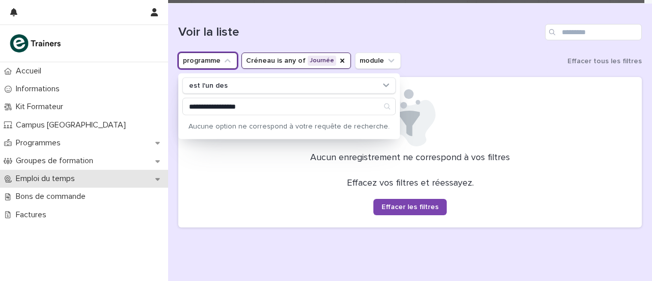
click at [27, 178] on font "Emploi du temps" at bounding box center [45, 178] width 59 height 8
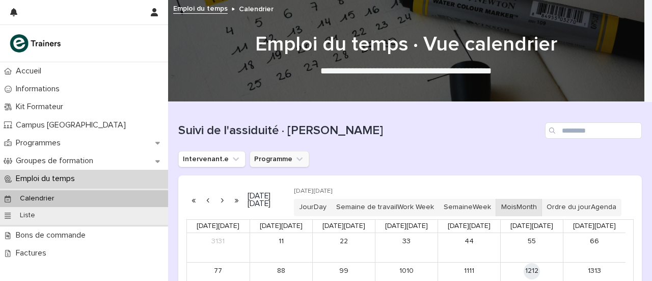
click at [262, 156] on button "Programme" at bounding box center [280, 159] width 60 height 16
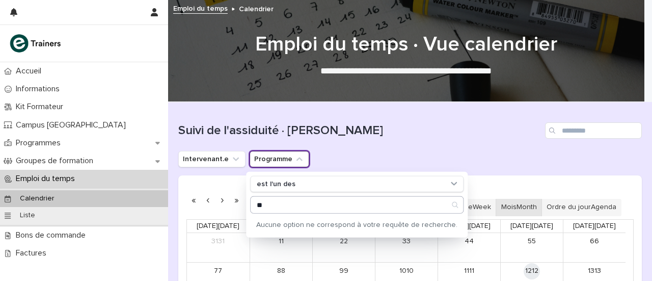
type input "*"
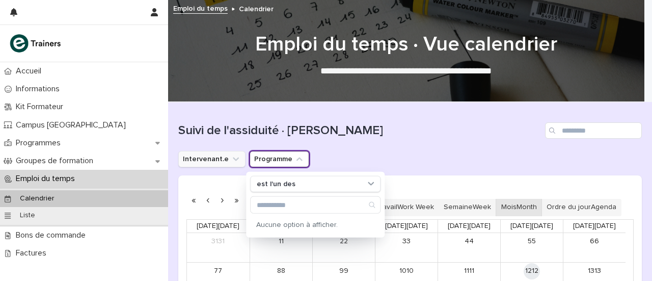
click at [224, 159] on button "Intervenant.e" at bounding box center [211, 159] width 67 height 16
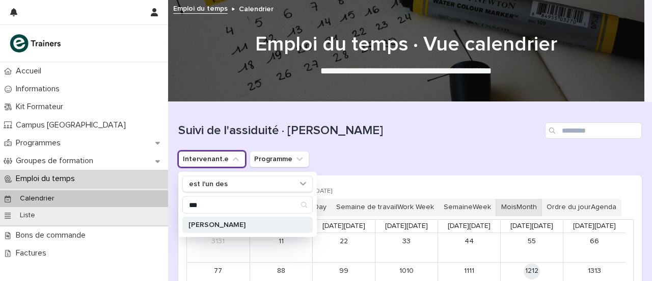
type input "***"
click at [238, 221] on font "[PERSON_NAME]" at bounding box center [216, 224] width 57 height 7
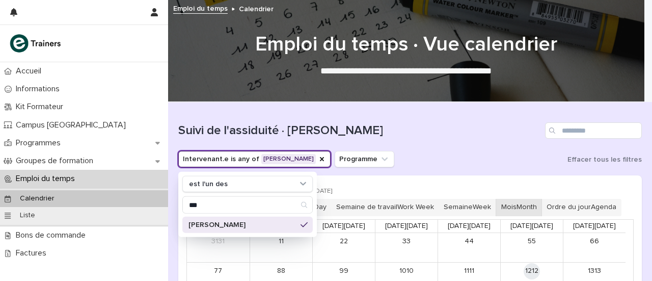
click at [426, 165] on div "Intervenant.e is any of [PERSON_NAME] est l'un des *** [PERSON_NAME] Programme …" at bounding box center [410, 159] width 464 height 16
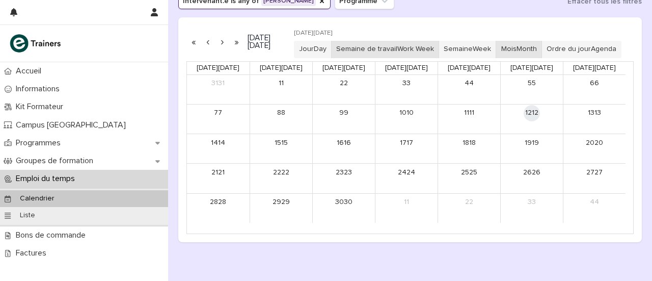
scroll to position [159, 0]
click at [332, 57] on button "Jour Day" at bounding box center [313, 48] width 38 height 17
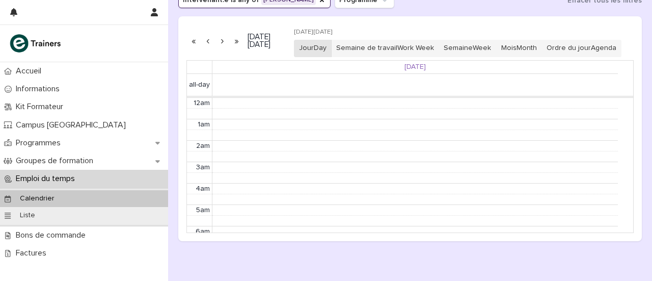
scroll to position [129, 0]
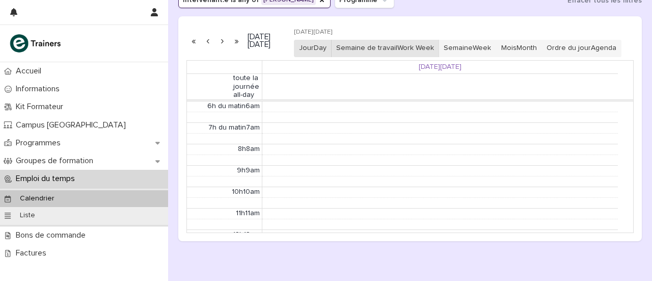
click at [430, 57] on button "Semaine de travail Work Week" at bounding box center [385, 48] width 108 height 17
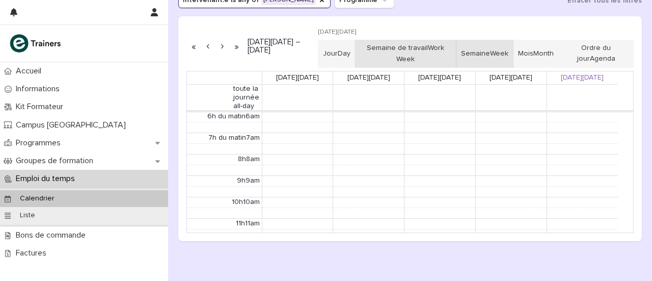
click at [490, 53] on font "Semaine" at bounding box center [475, 53] width 29 height 7
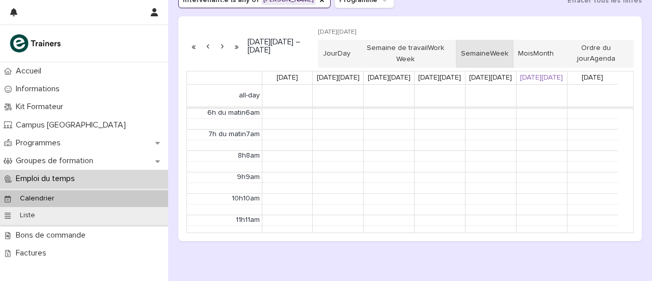
scroll to position [129, 0]
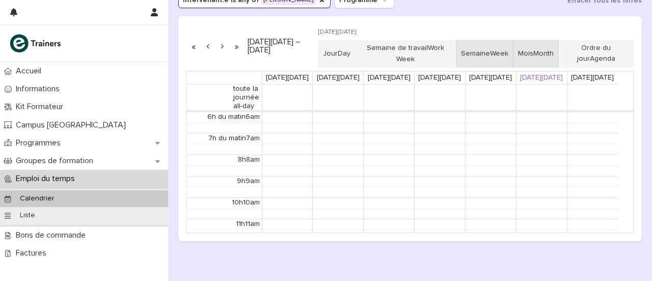
click at [544, 52] on button "Mois Month" at bounding box center [536, 54] width 46 height 29
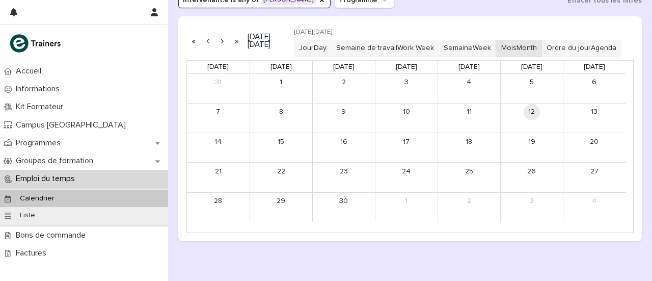
click at [221, 49] on button "button" at bounding box center [222, 41] width 14 height 16
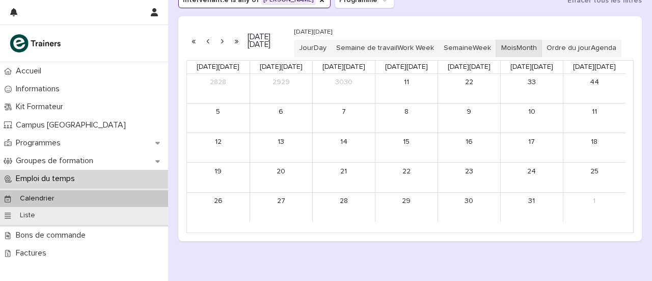
click at [224, 49] on button "button" at bounding box center [222, 41] width 14 height 16
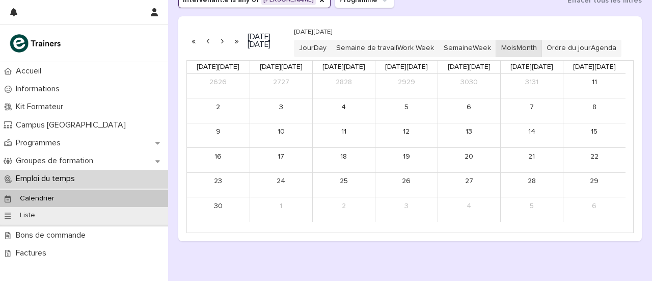
click at [224, 49] on button "button" at bounding box center [222, 41] width 14 height 16
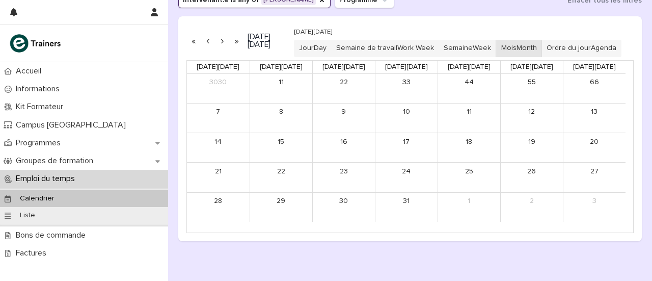
click at [224, 49] on button "button" at bounding box center [222, 41] width 14 height 16
click at [206, 46] on button "button" at bounding box center [208, 41] width 14 height 16
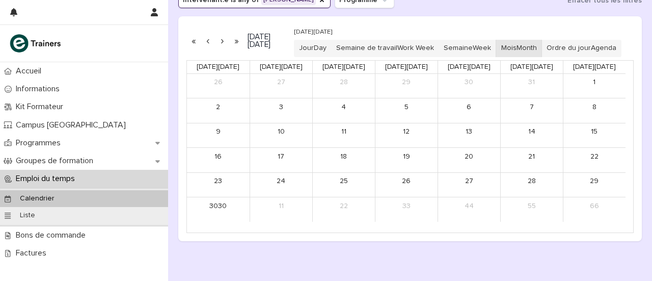
click at [206, 46] on button "button" at bounding box center [208, 41] width 14 height 16
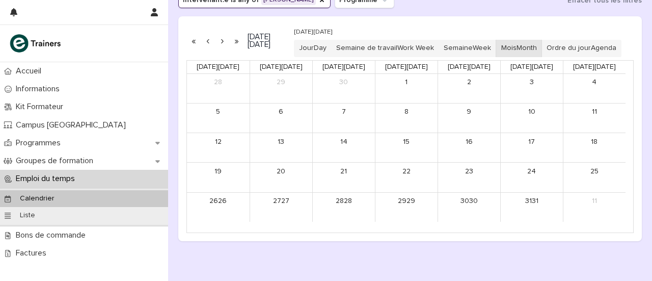
click at [206, 46] on button "button" at bounding box center [208, 41] width 14 height 16
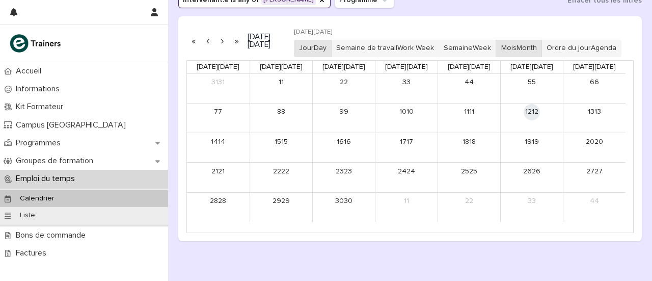
click at [332, 52] on button "Jour Day" at bounding box center [313, 48] width 38 height 17
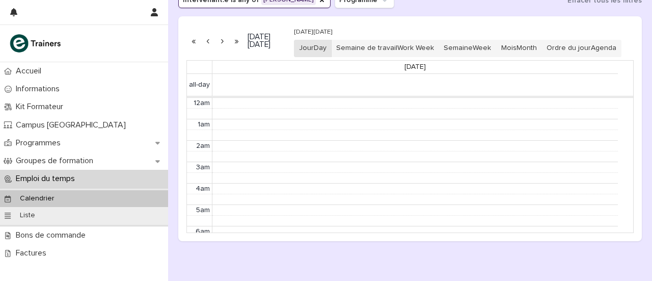
scroll to position [129, 0]
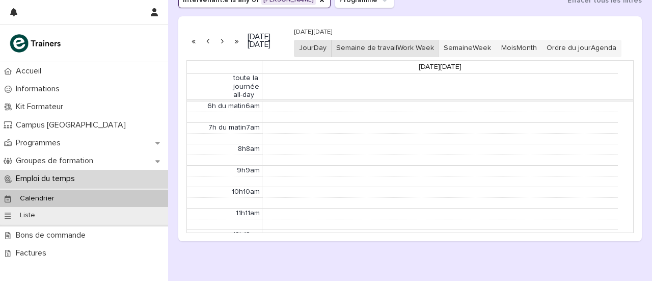
click at [403, 55] on button "Semaine de travail Work Week" at bounding box center [385, 48] width 108 height 17
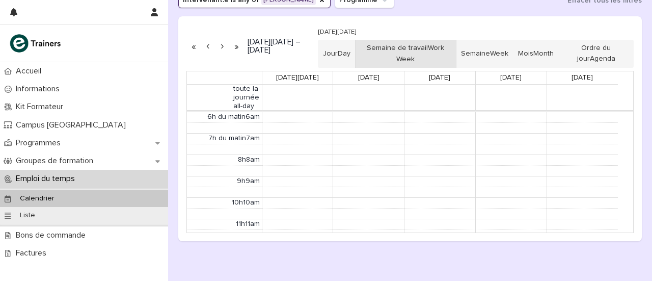
scroll to position [129, 0]
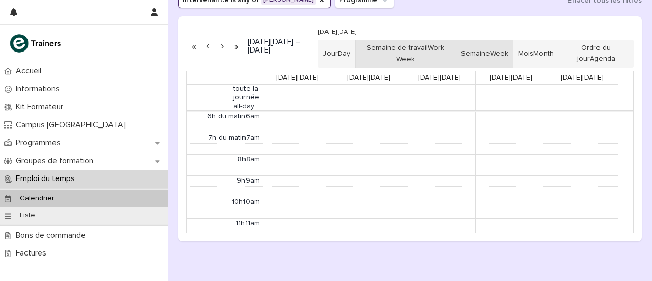
click at [479, 57] on font "Semaine" at bounding box center [475, 53] width 29 height 7
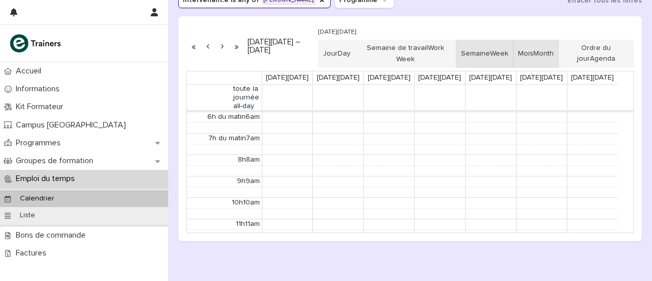
click at [523, 61] on button "Mois Month" at bounding box center [536, 54] width 46 height 29
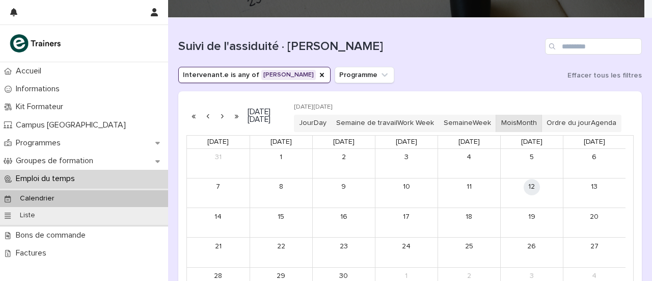
scroll to position [84, 0]
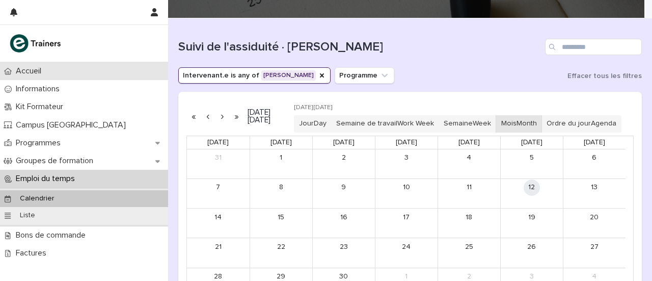
click at [28, 76] on p "Accueil" at bounding box center [31, 71] width 38 height 10
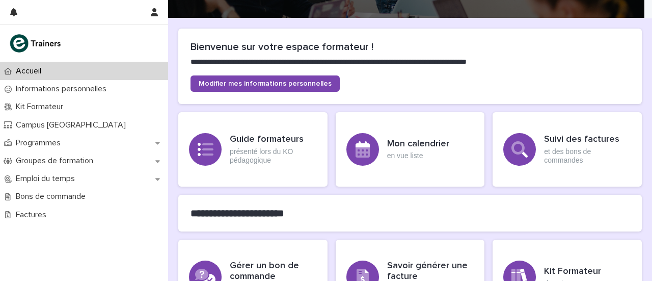
scroll to position [187, 0]
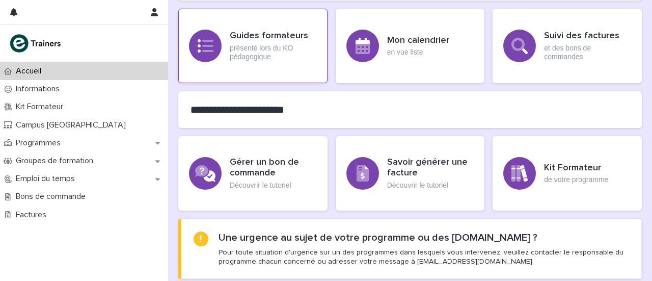
click at [223, 55] on div "Guides formateurs présenté lors du KO pédagogique" at bounding box center [252, 46] width 149 height 74
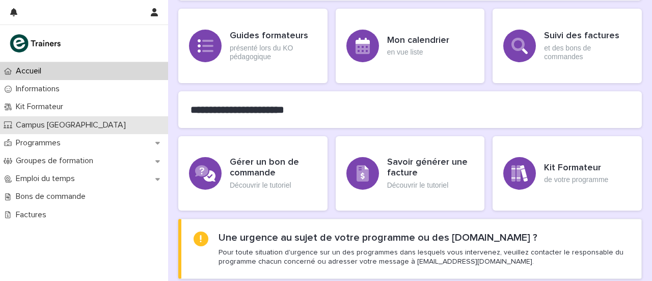
click at [59, 122] on font "Campus [GEOGRAPHIC_DATA]" at bounding box center [71, 125] width 110 height 8
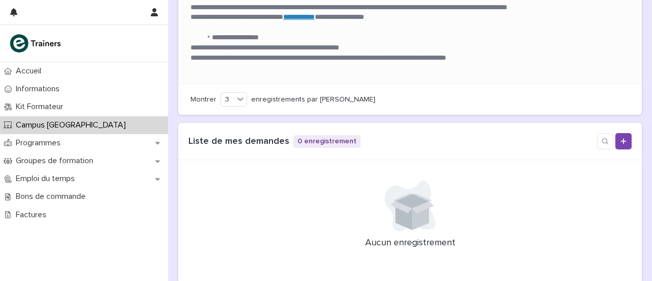
scroll to position [413, 0]
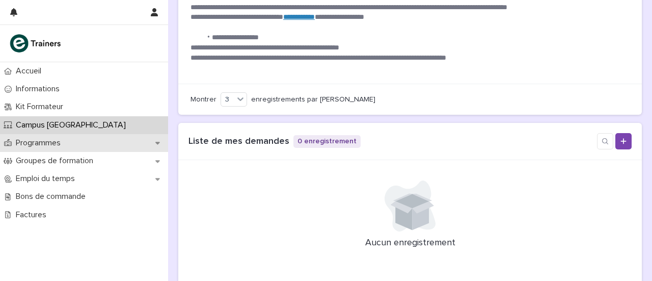
click at [46, 148] on div "Programmes" at bounding box center [84, 143] width 168 height 18
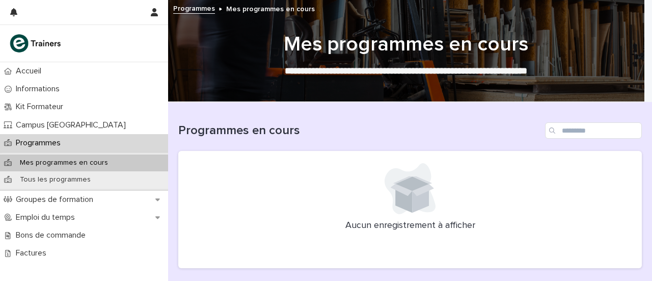
click at [207, 11] on font "Programmes" at bounding box center [194, 8] width 42 height 7
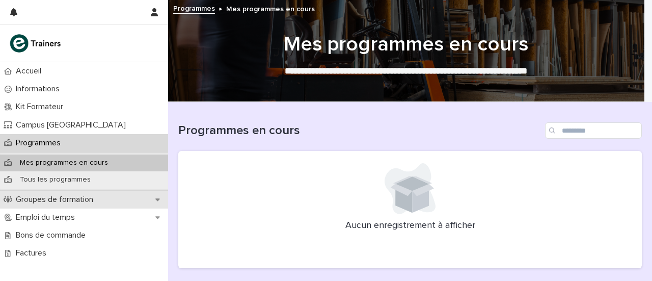
click at [100, 201] on p "Groupes de formation" at bounding box center [57, 200] width 90 height 10
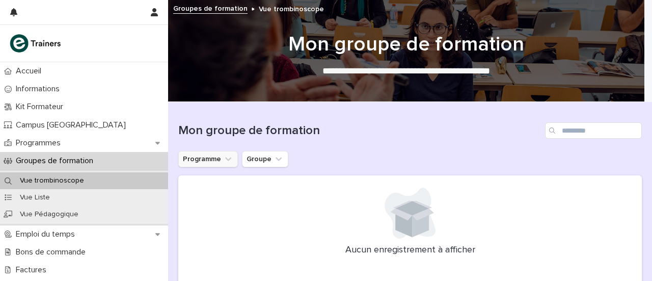
click at [224, 155] on icon "Programme" at bounding box center [228, 159] width 10 height 10
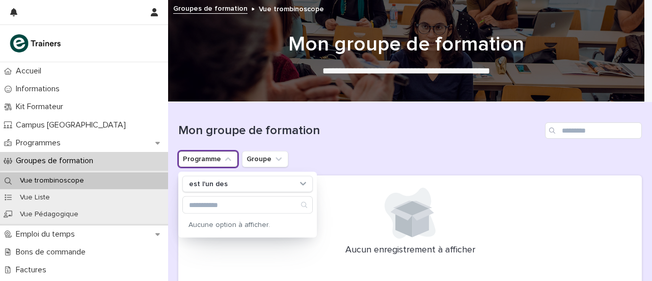
click at [224, 155] on icon "Programme" at bounding box center [228, 159] width 10 height 10
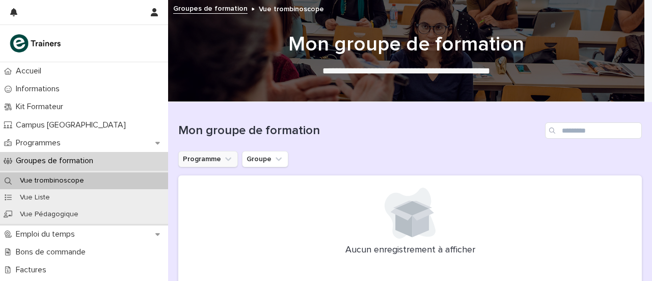
click at [224, 155] on icon "Programme" at bounding box center [228, 159] width 10 height 10
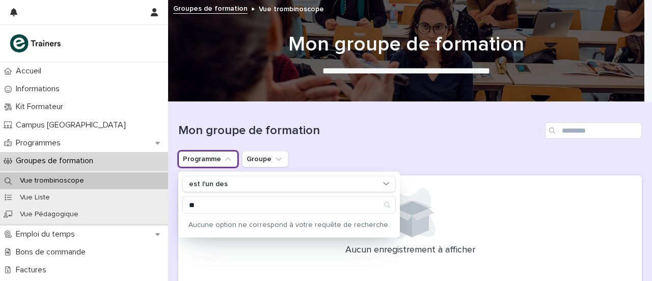
type input "*"
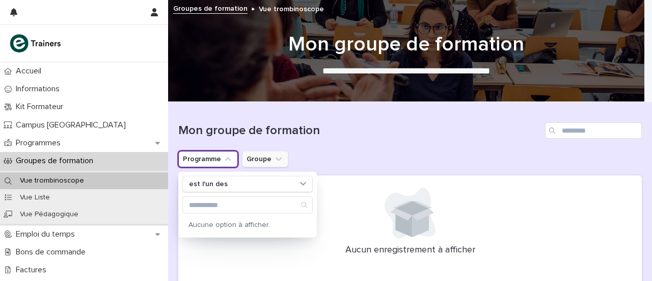
click at [263, 161] on button "Groupe" at bounding box center [265, 159] width 46 height 16
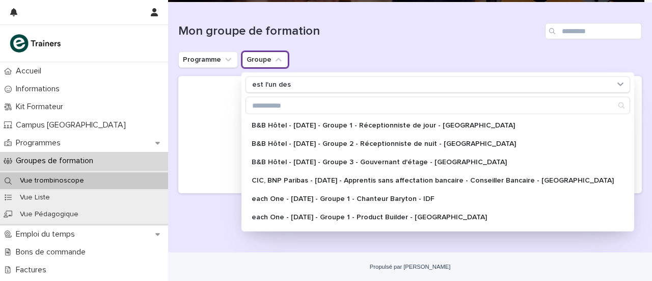
scroll to position [108, 0]
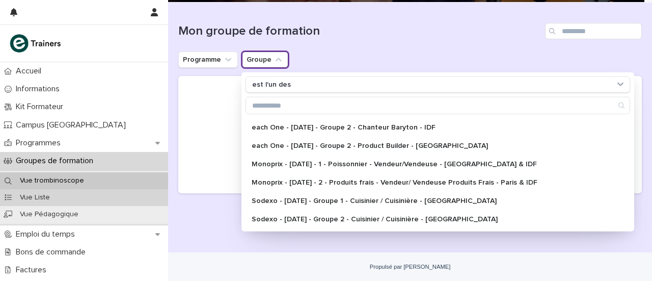
click at [59, 199] on div "Vue Liste" at bounding box center [84, 197] width 168 height 17
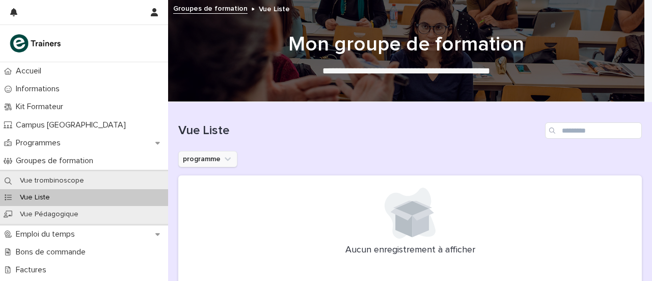
click at [200, 155] on button "programme" at bounding box center [207, 159] width 59 height 16
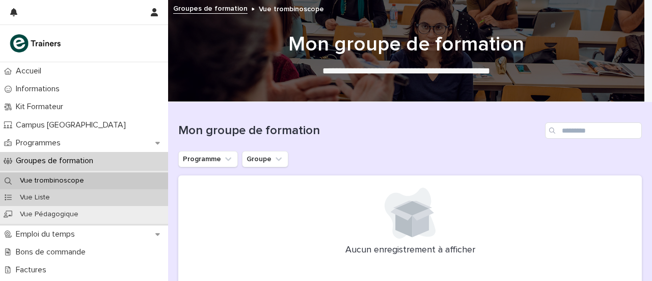
click at [33, 190] on div "Vue Liste" at bounding box center [84, 197] width 168 height 17
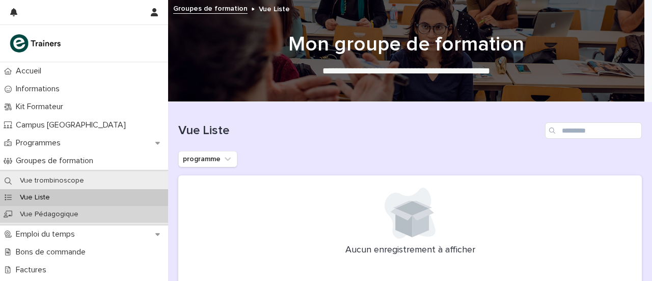
click at [33, 210] on p "Vue Pédagogique" at bounding box center [49, 214] width 75 height 9
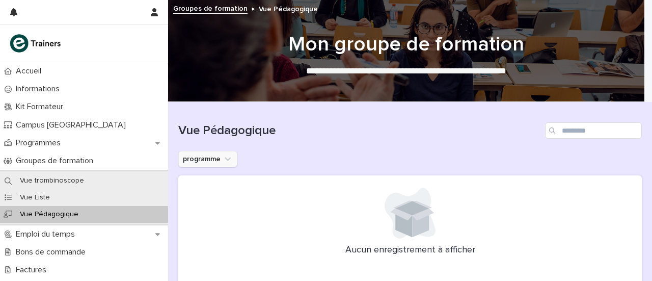
click at [192, 157] on button "programme" at bounding box center [207, 159] width 59 height 16
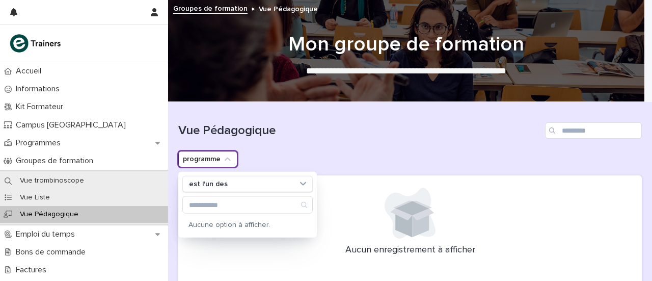
click at [192, 157] on button "programme" at bounding box center [207, 159] width 59 height 16
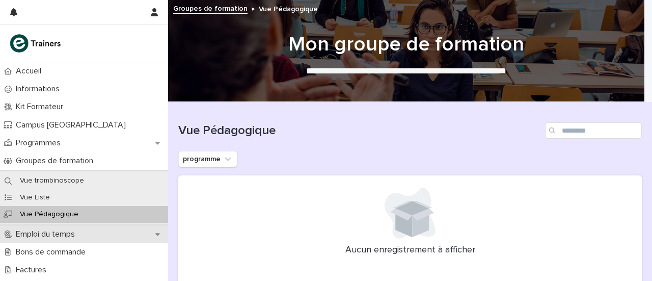
click at [101, 230] on div "Emploi du temps" at bounding box center [84, 234] width 168 height 18
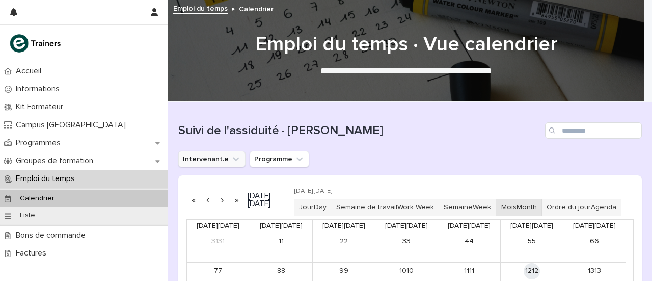
click at [223, 157] on button "Intervenant.e" at bounding box center [211, 159] width 67 height 16
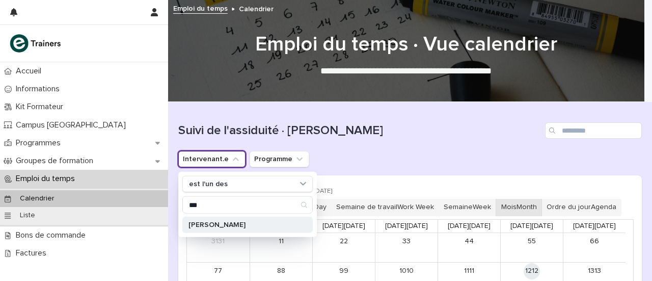
type input "***"
click at [246, 226] on font "[PERSON_NAME]" at bounding box center [216, 224] width 57 height 7
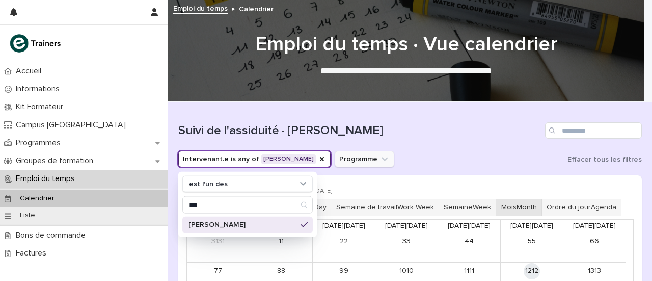
click at [383, 157] on button "Programme" at bounding box center [365, 159] width 60 height 16
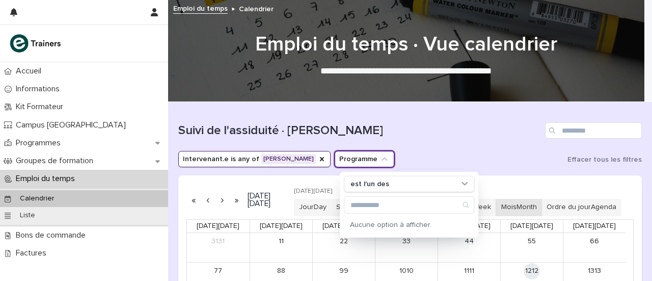
click at [528, 205] on button "Mois Month" at bounding box center [519, 207] width 46 height 17
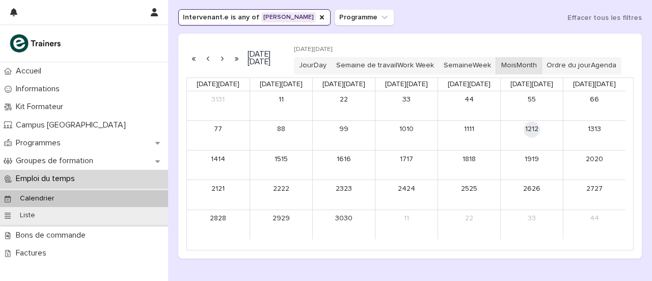
scroll to position [142, 0]
click at [591, 66] on font "Ordre du jour" at bounding box center [569, 64] width 44 height 7
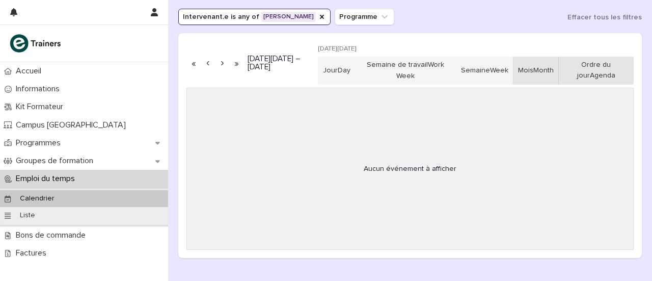
click at [559, 68] on button "Mois Month" at bounding box center [536, 71] width 46 height 29
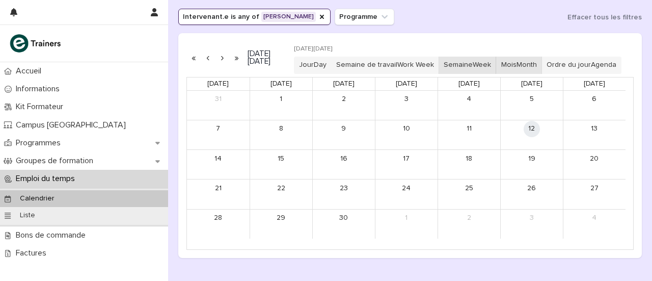
click at [496, 66] on button "Semaine Week" at bounding box center [468, 65] width 58 height 17
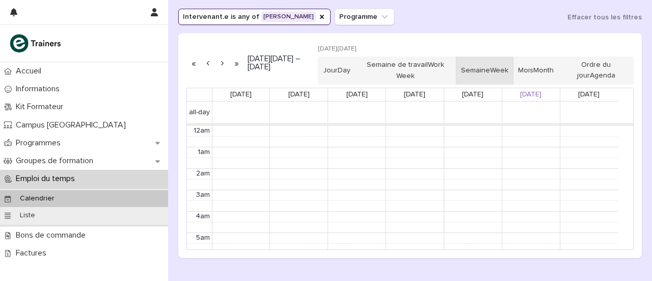
scroll to position [129, 0]
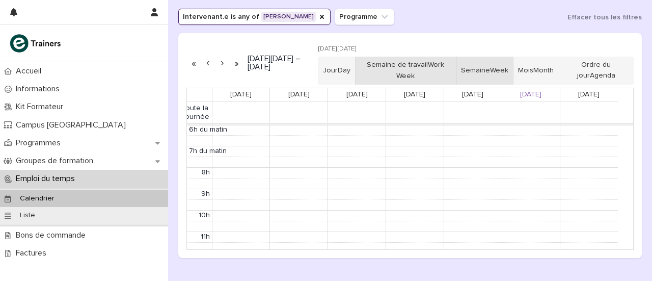
click at [428, 68] on font "Semaine de travail" at bounding box center [397, 65] width 61 height 7
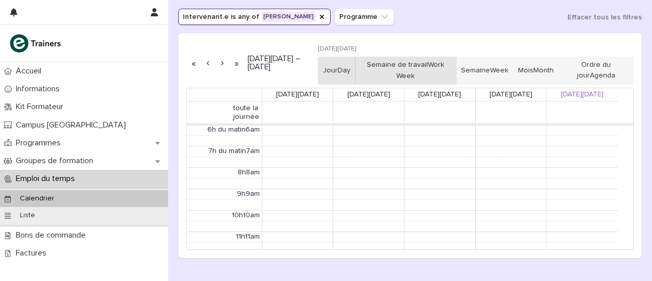
click at [356, 65] on button "Jour Day" at bounding box center [337, 71] width 38 height 29
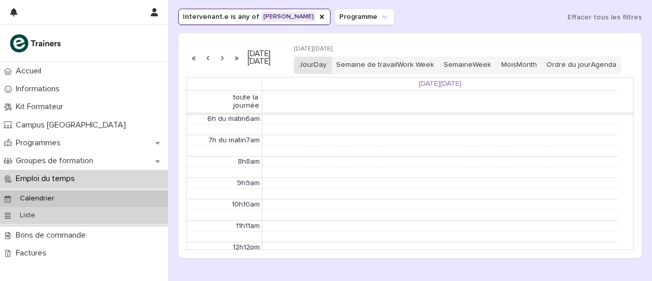
click at [66, 210] on div "Liste" at bounding box center [84, 215] width 168 height 17
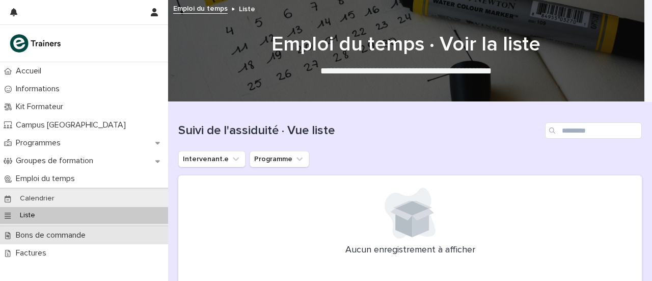
click at [42, 239] on p "Bons de commande" at bounding box center [53, 235] width 82 height 10
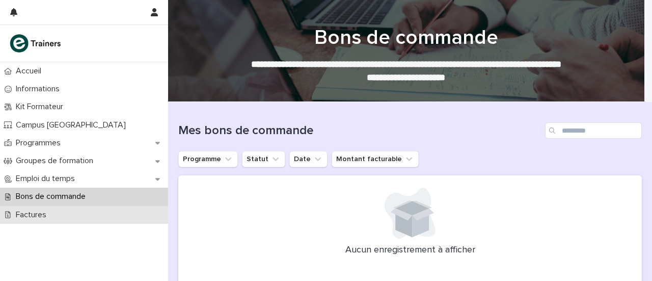
click at [32, 213] on font "Factures" at bounding box center [31, 214] width 31 height 8
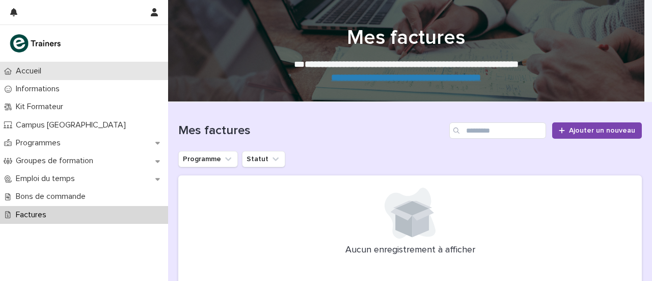
click at [31, 74] on font "Accueil" at bounding box center [28, 71] width 25 height 8
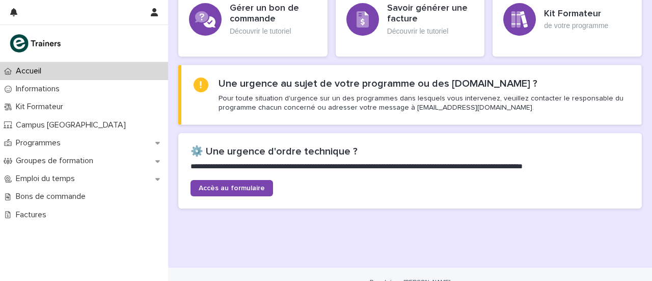
scroll to position [342, 0]
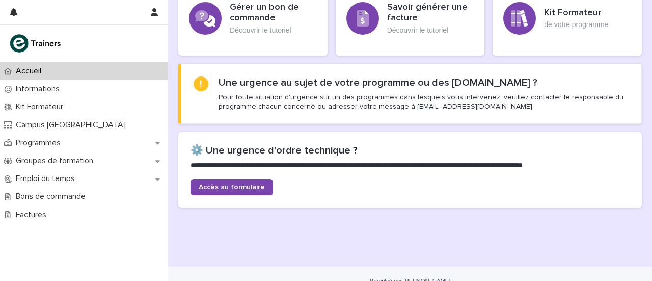
click at [388, 218] on div "**********" at bounding box center [410, 0] width 474 height 481
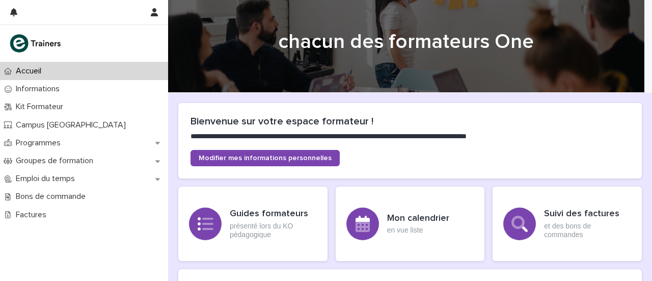
scroll to position [0, 0]
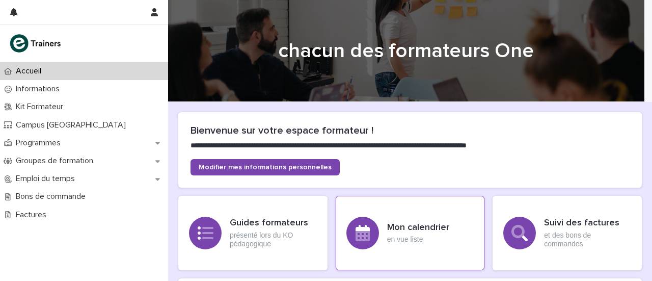
click at [379, 226] on div "Mon calendrier en vue liste" at bounding box center [410, 233] width 149 height 74
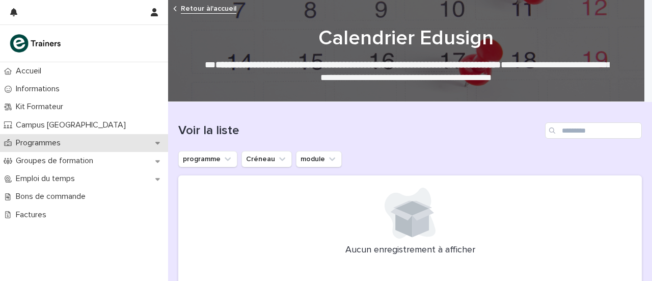
click at [47, 135] on div "Programmes" at bounding box center [84, 143] width 168 height 18
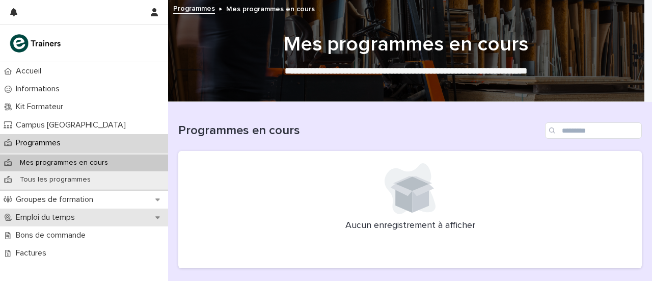
click at [31, 217] on font "Emploi du temps" at bounding box center [45, 217] width 59 height 8
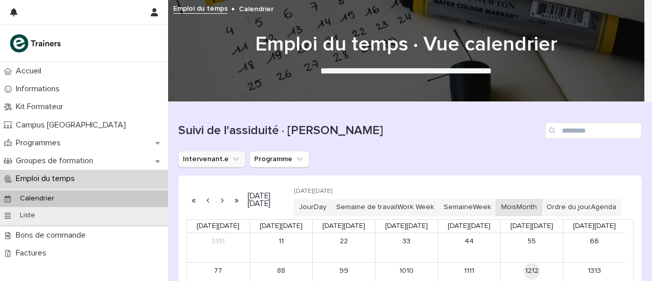
click at [231, 156] on icon "Intervenant.e" at bounding box center [236, 159] width 10 height 10
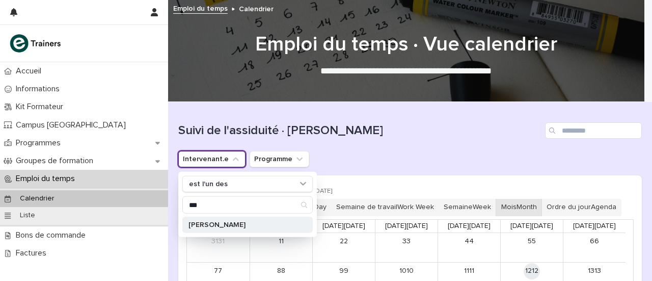
type input "***"
click at [224, 224] on font "[PERSON_NAME]" at bounding box center [216, 224] width 57 height 7
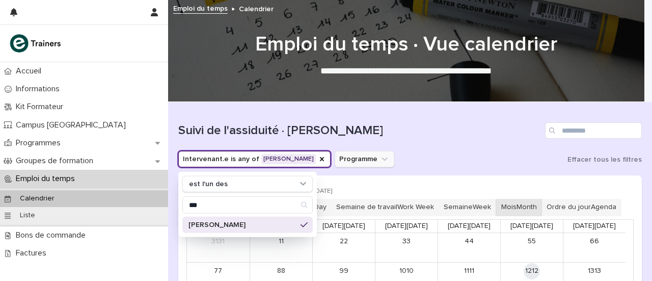
click at [371, 164] on button "Programme" at bounding box center [365, 159] width 60 height 16
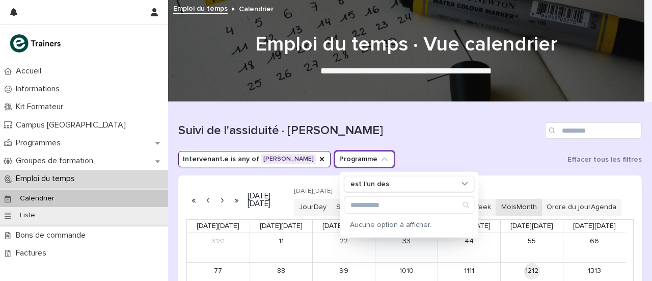
click at [371, 164] on button "Programme" at bounding box center [365, 159] width 60 height 16
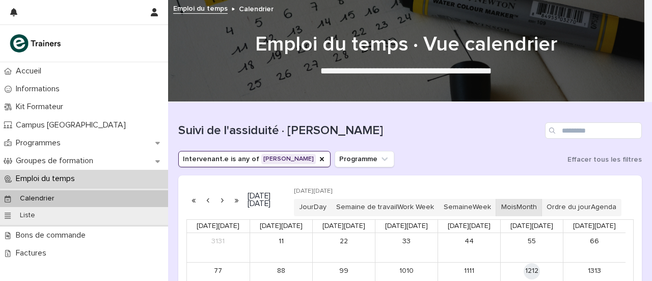
click at [539, 216] on button "Mois Month" at bounding box center [519, 207] width 46 height 17
click at [535, 216] on button "Mois Month" at bounding box center [519, 207] width 46 height 17
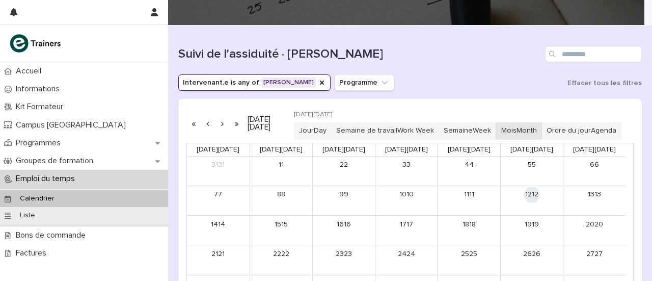
scroll to position [71, 0]
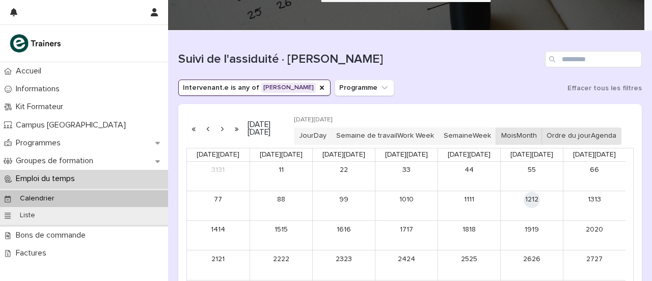
click at [591, 132] on font "Ordre du jour" at bounding box center [569, 135] width 44 height 7
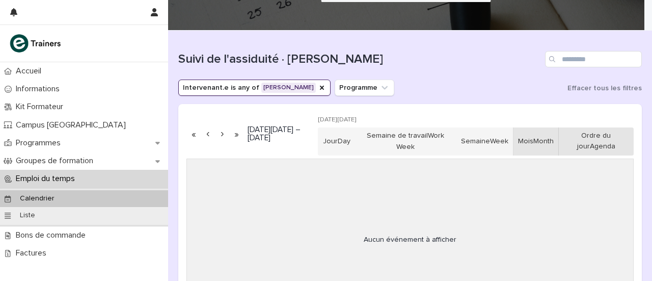
click at [545, 137] on button "Mois Month" at bounding box center [536, 141] width 46 height 29
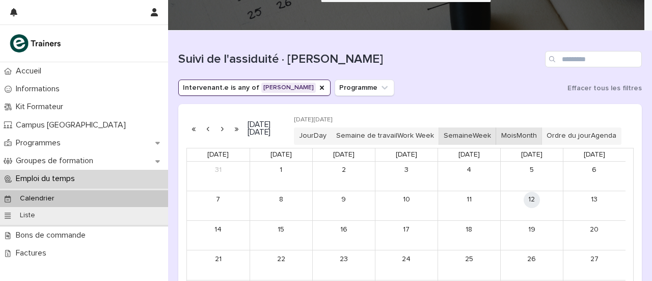
click at [496, 139] on button "Semaine Week" at bounding box center [468, 135] width 58 height 17
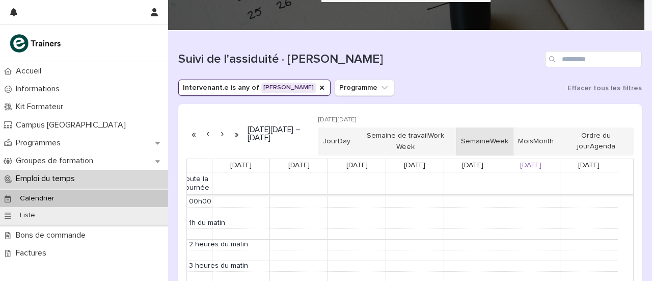
scroll to position [129, 0]
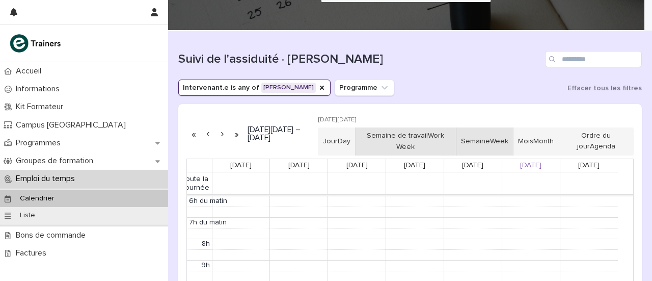
click at [431, 142] on button "Semaine de travail Work Week" at bounding box center [405, 141] width 101 height 29
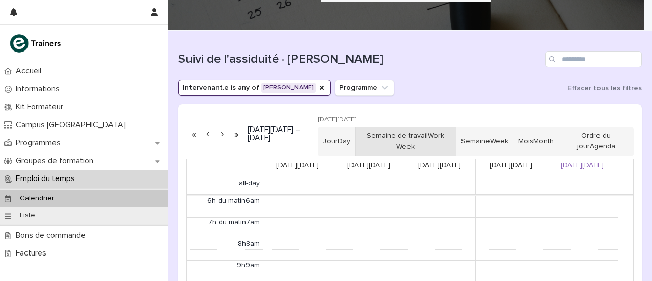
scroll to position [129, 0]
click at [338, 138] on font "Jour" at bounding box center [330, 141] width 15 height 7
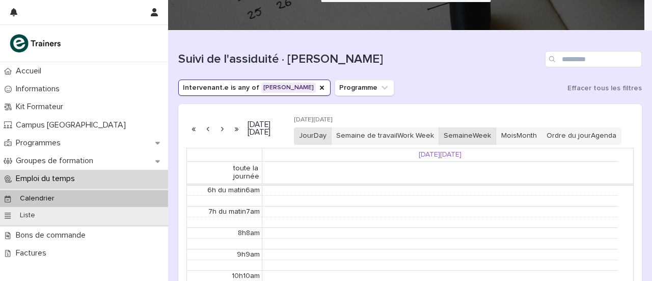
click at [491, 136] on button "Semaine Week" at bounding box center [468, 135] width 58 height 17
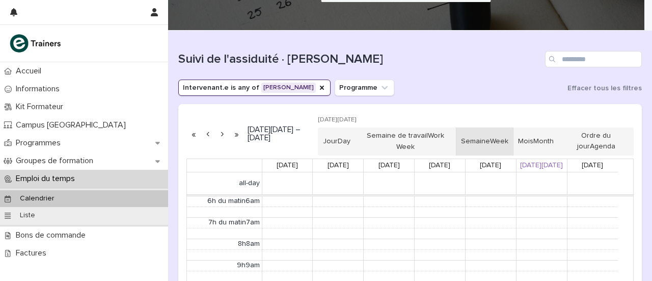
scroll to position [129, 0]
click at [547, 142] on button "Mois Month" at bounding box center [536, 141] width 46 height 29
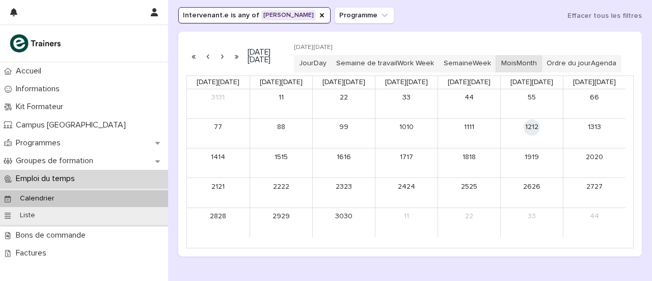
scroll to position [134, 0]
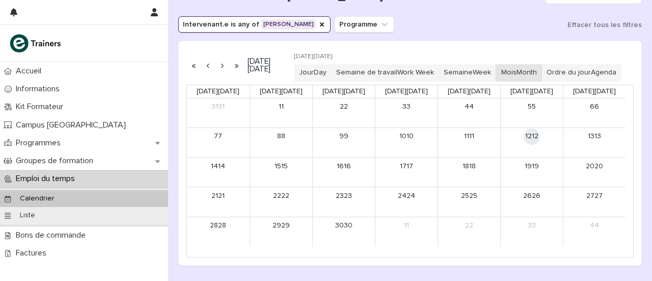
click at [542, 80] on button "Mois Month" at bounding box center [519, 72] width 46 height 17
click at [219, 73] on button "button" at bounding box center [222, 65] width 14 height 16
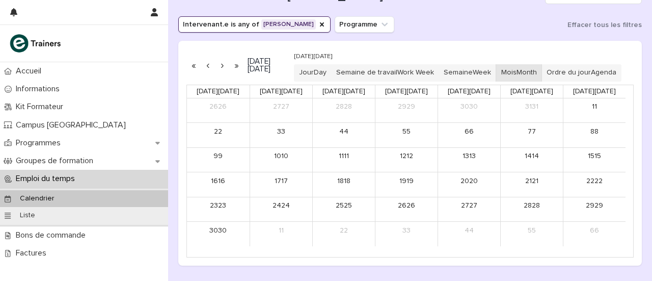
click at [219, 73] on button "button" at bounding box center [222, 65] width 14 height 16
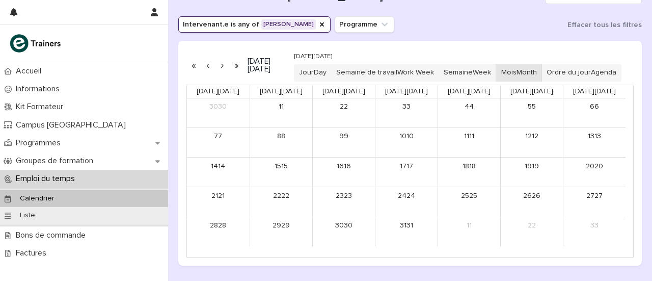
click at [219, 73] on button "button" at bounding box center [222, 65] width 14 height 16
click at [206, 71] on button "button" at bounding box center [208, 65] width 14 height 16
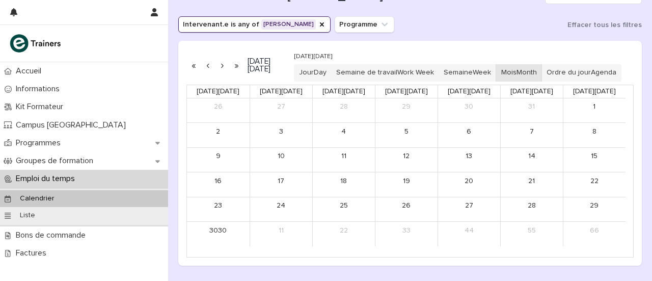
click at [206, 71] on button "button" at bounding box center [208, 65] width 14 height 16
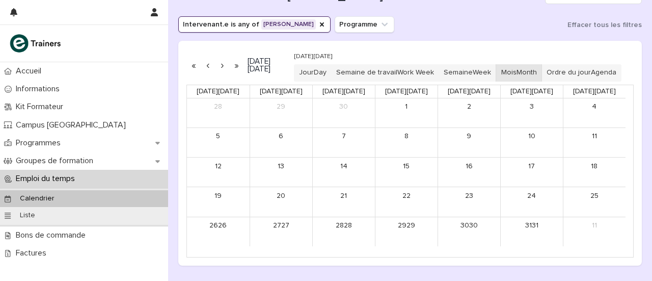
click at [221, 72] on button "button" at bounding box center [222, 65] width 14 height 16
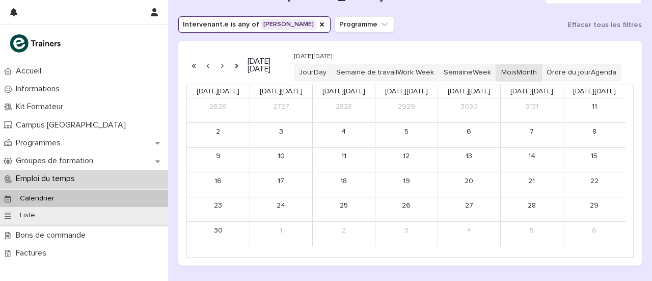
click at [221, 72] on button "button" at bounding box center [222, 65] width 14 height 16
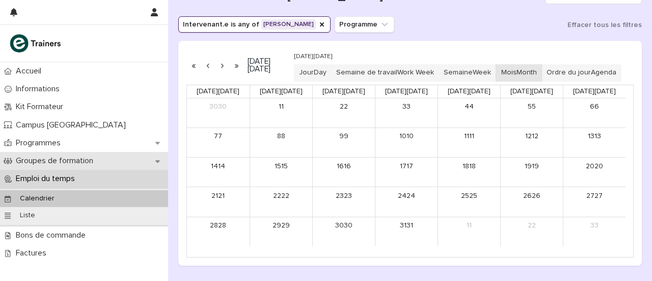
click at [61, 156] on p "Groupes de formation" at bounding box center [57, 161] width 90 height 10
